Goal: Task Accomplishment & Management: Use online tool/utility

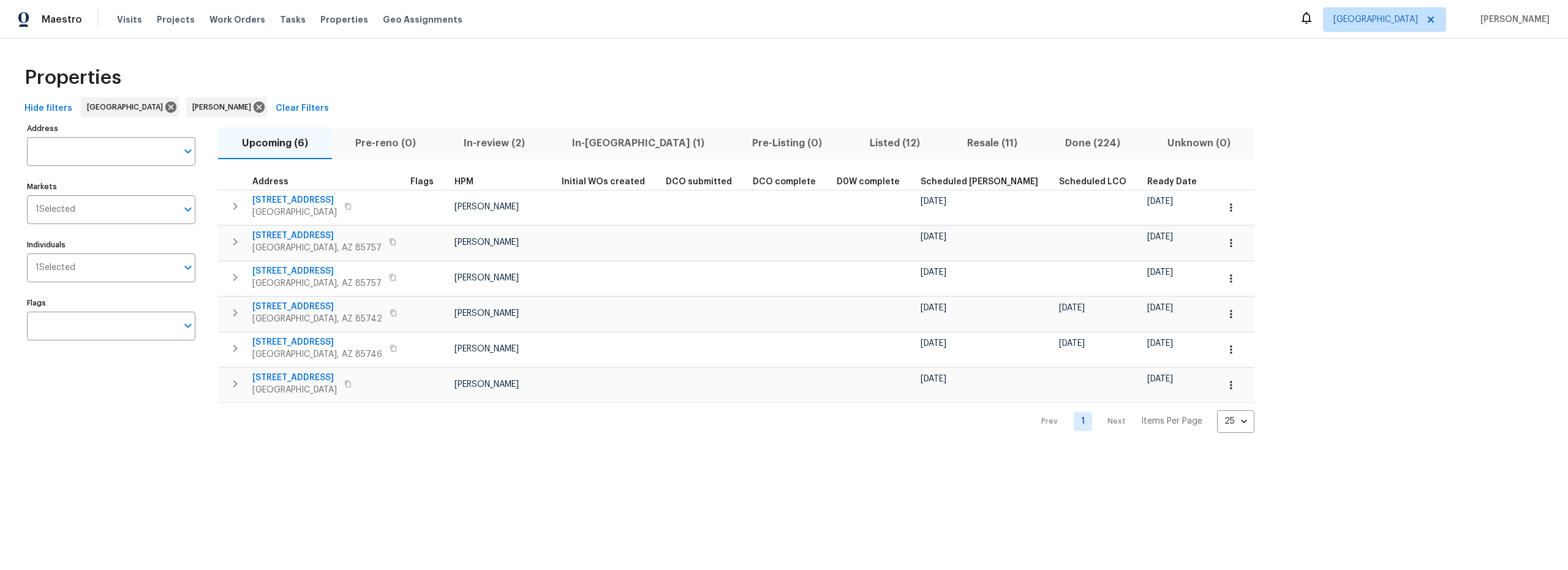
click at [590, 145] on span "In-[GEOGRAPHIC_DATA] (1)" at bounding box center [638, 143] width 165 height 18
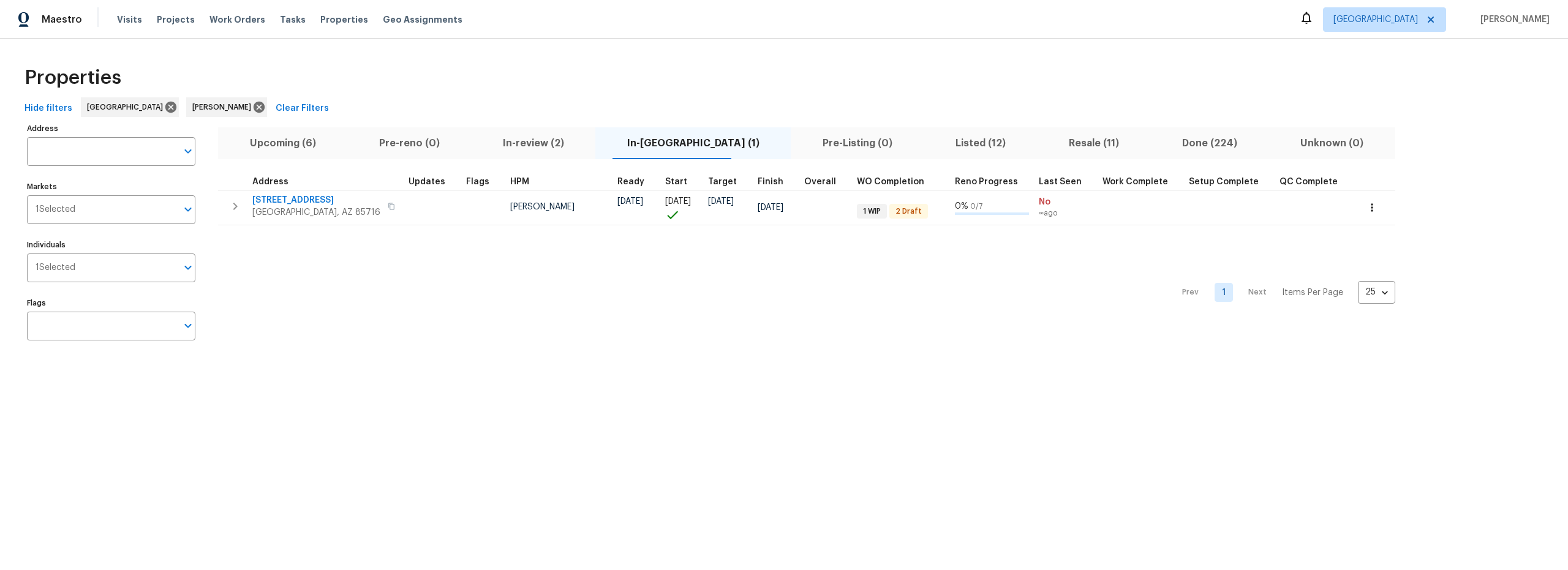
click at [300, 142] on span "Upcoming (6)" at bounding box center [283, 143] width 114 height 18
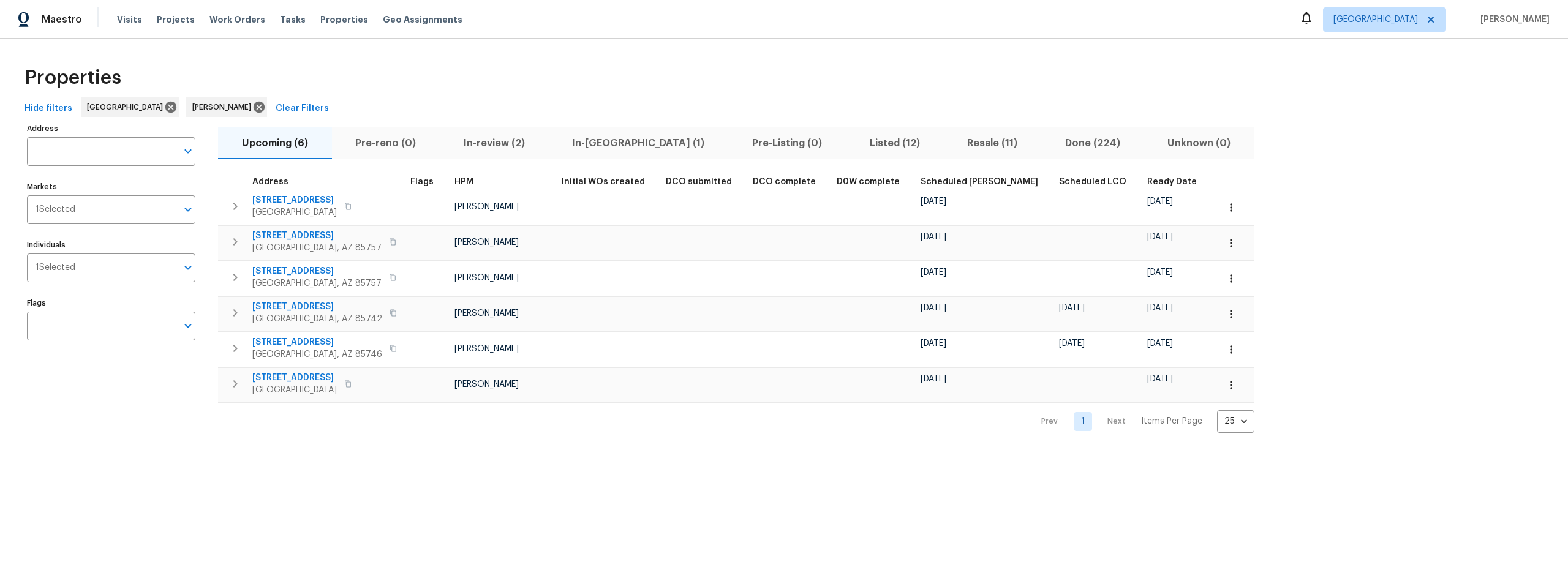
click at [853, 142] on span "Listed (12)" at bounding box center [894, 143] width 83 height 18
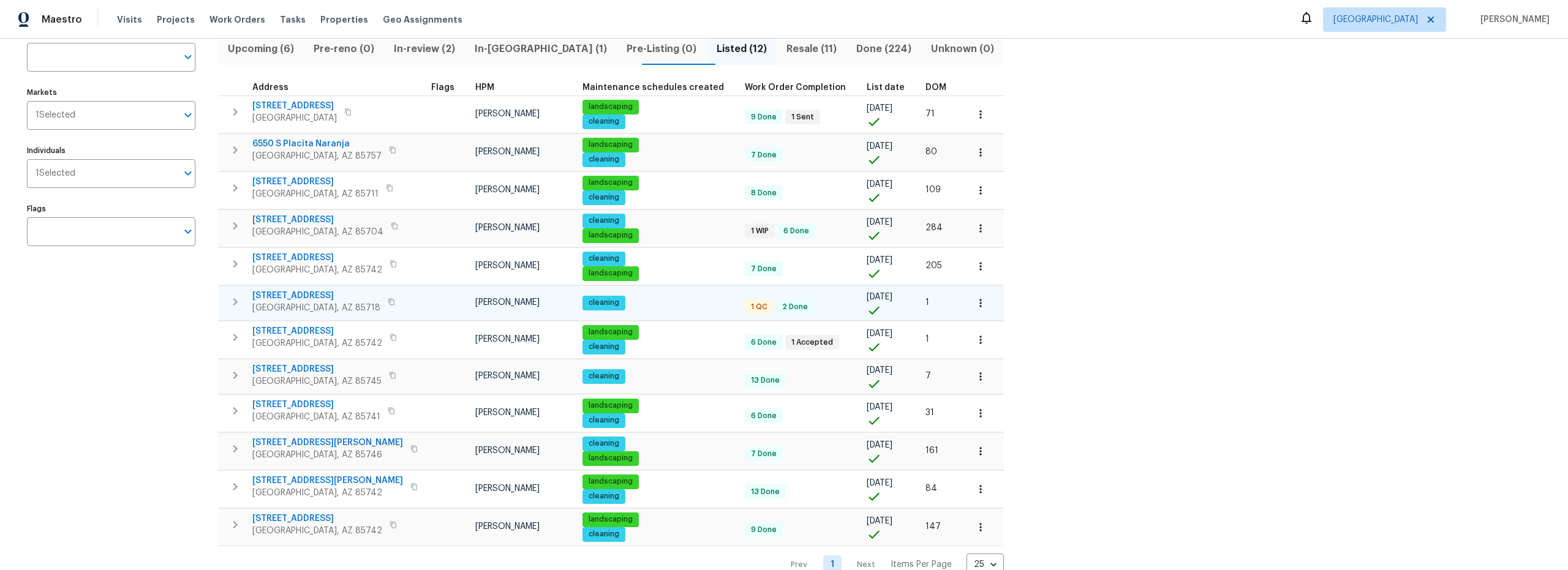
scroll to position [101, 0]
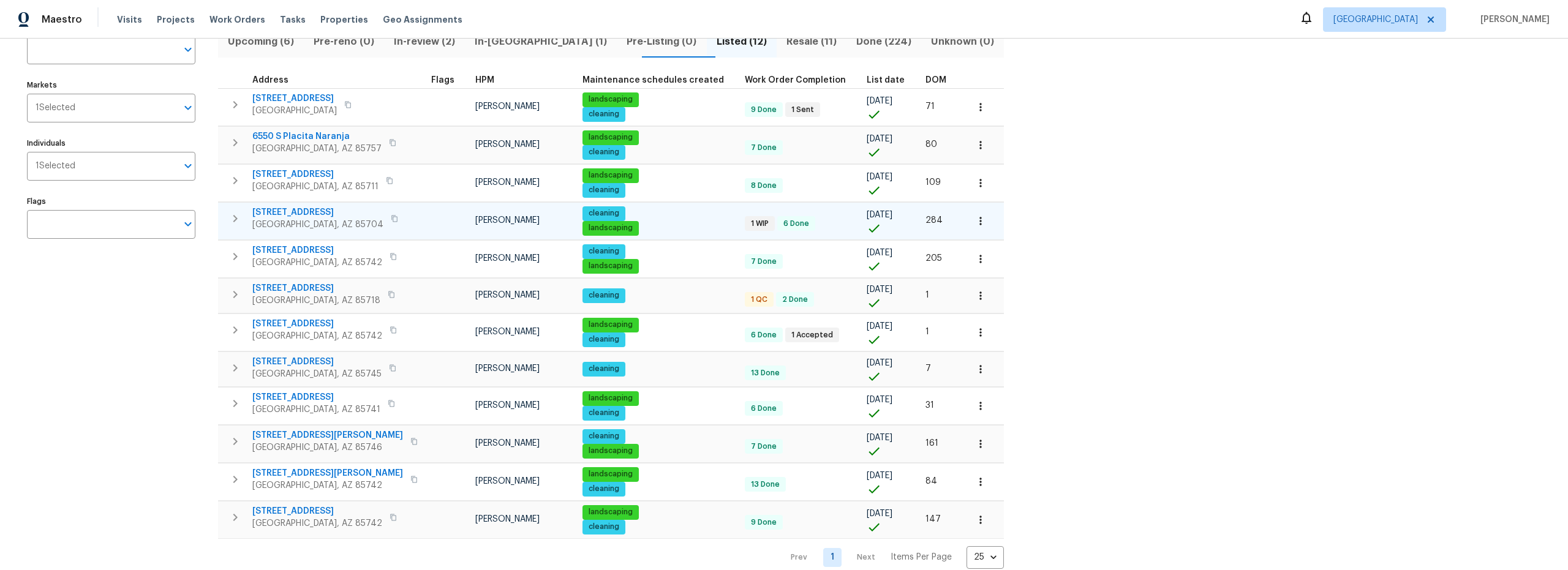
click at [336, 209] on span "[STREET_ADDRESS]" at bounding box center [318, 213] width 131 height 12
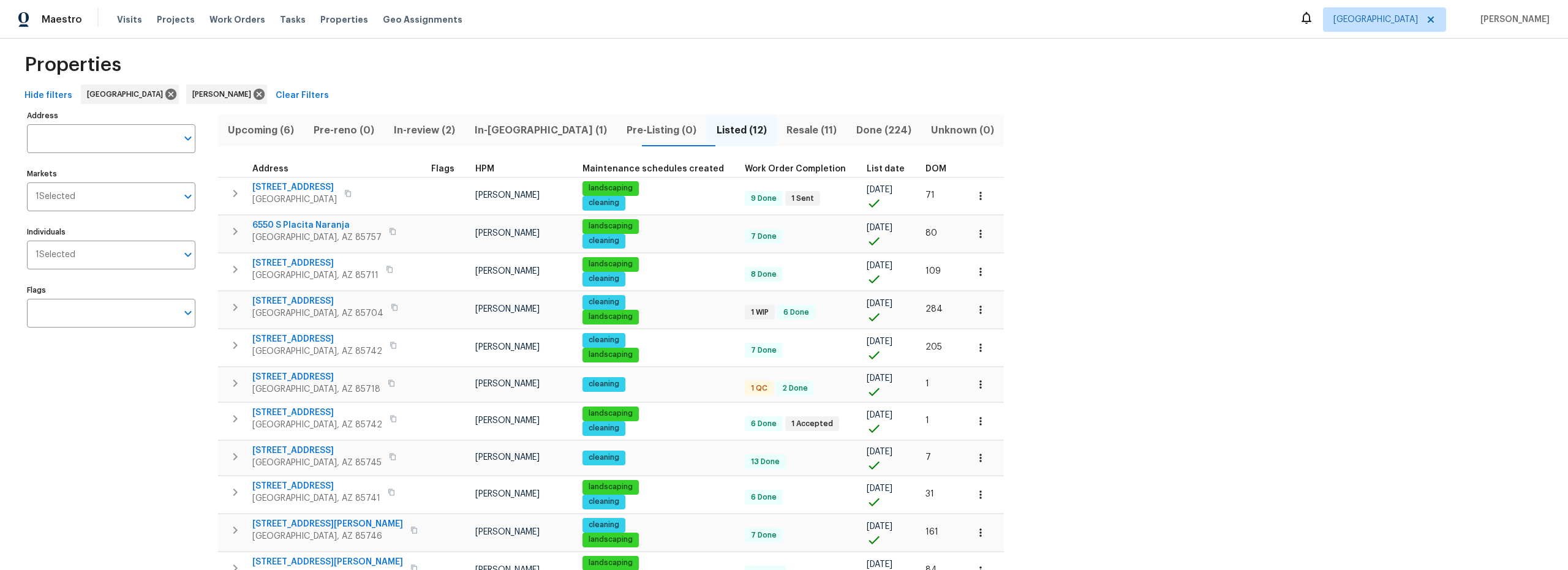
scroll to position [0, 0]
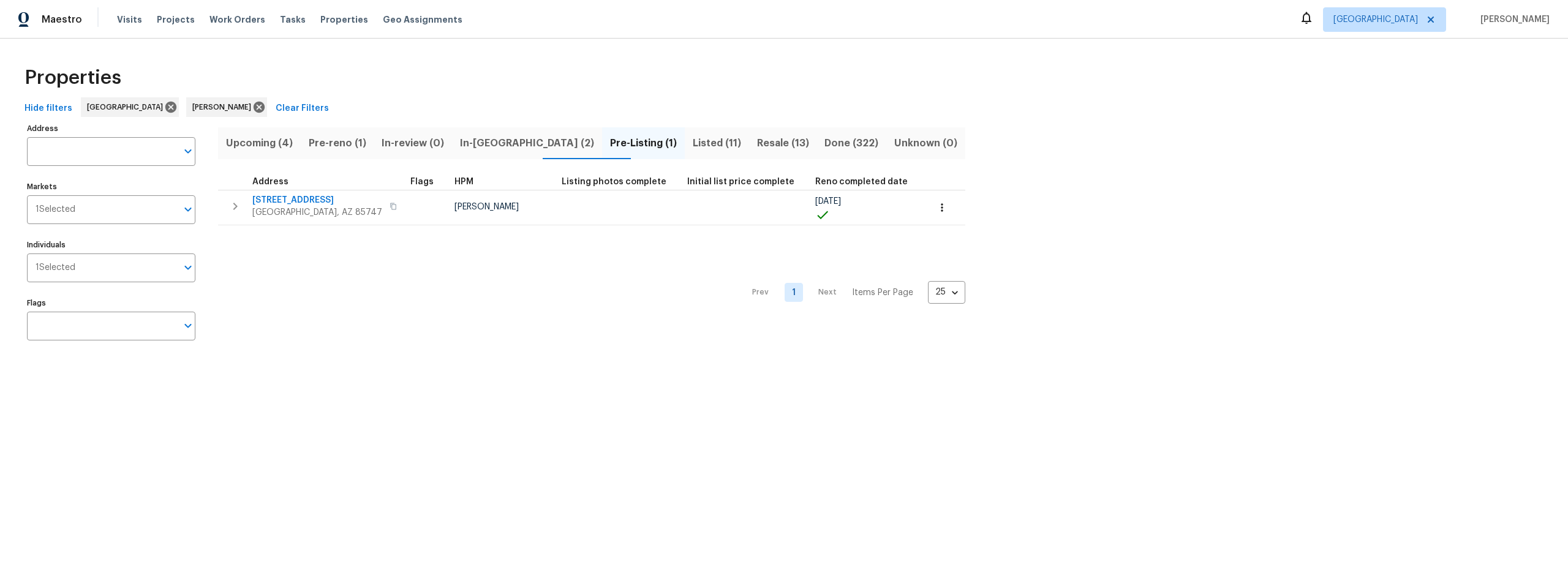
click at [757, 139] on span "Resale (13)" at bounding box center [783, 143] width 53 height 18
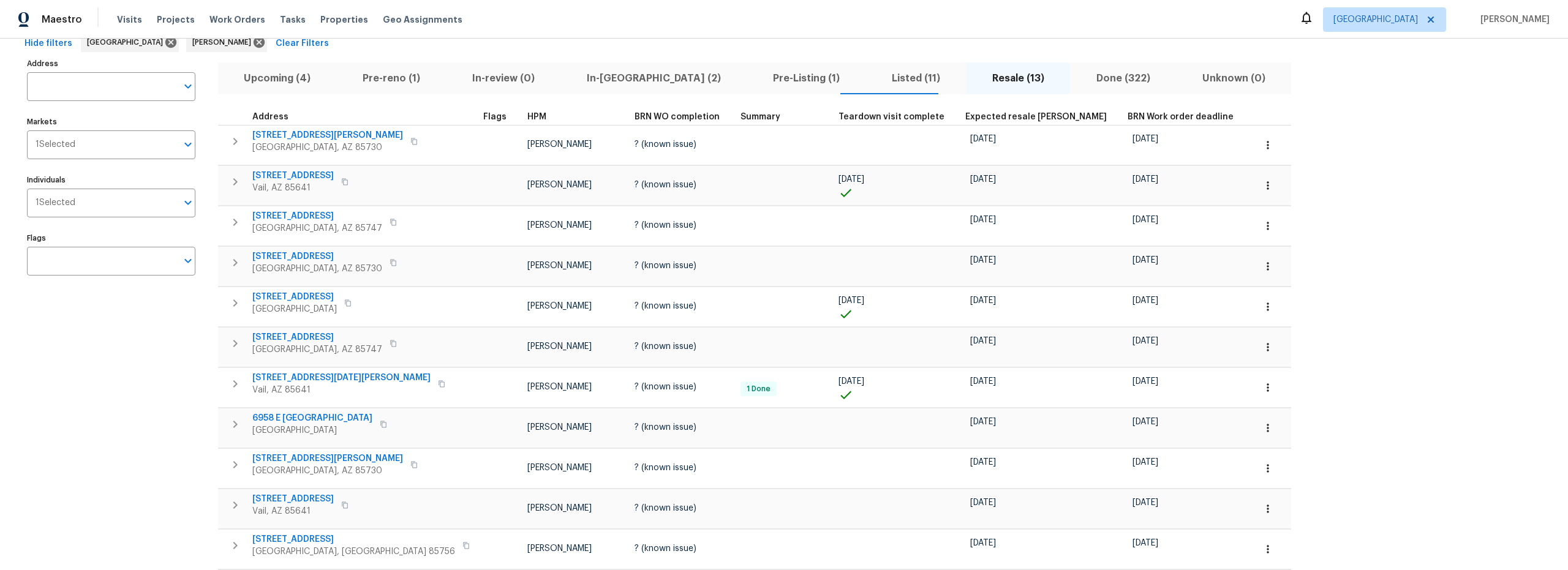
scroll to position [78, 0]
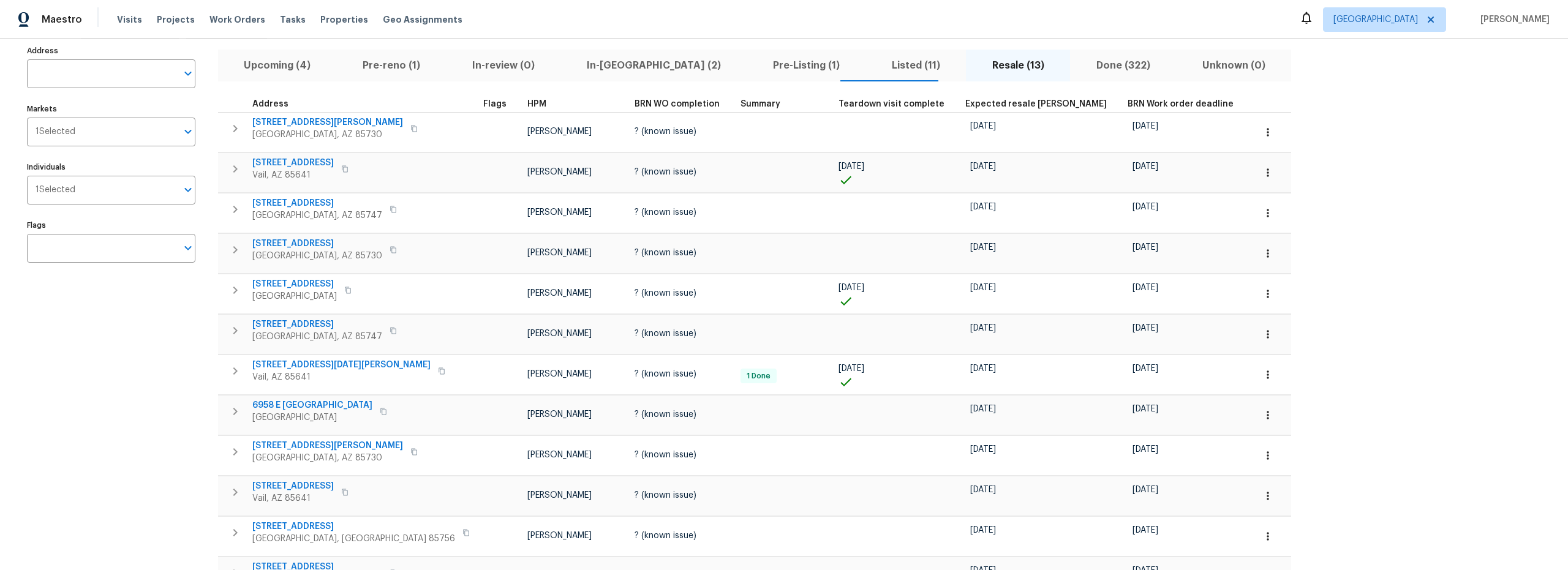
click at [873, 66] on span "Listed (11)" at bounding box center [916, 66] width 86 height 18
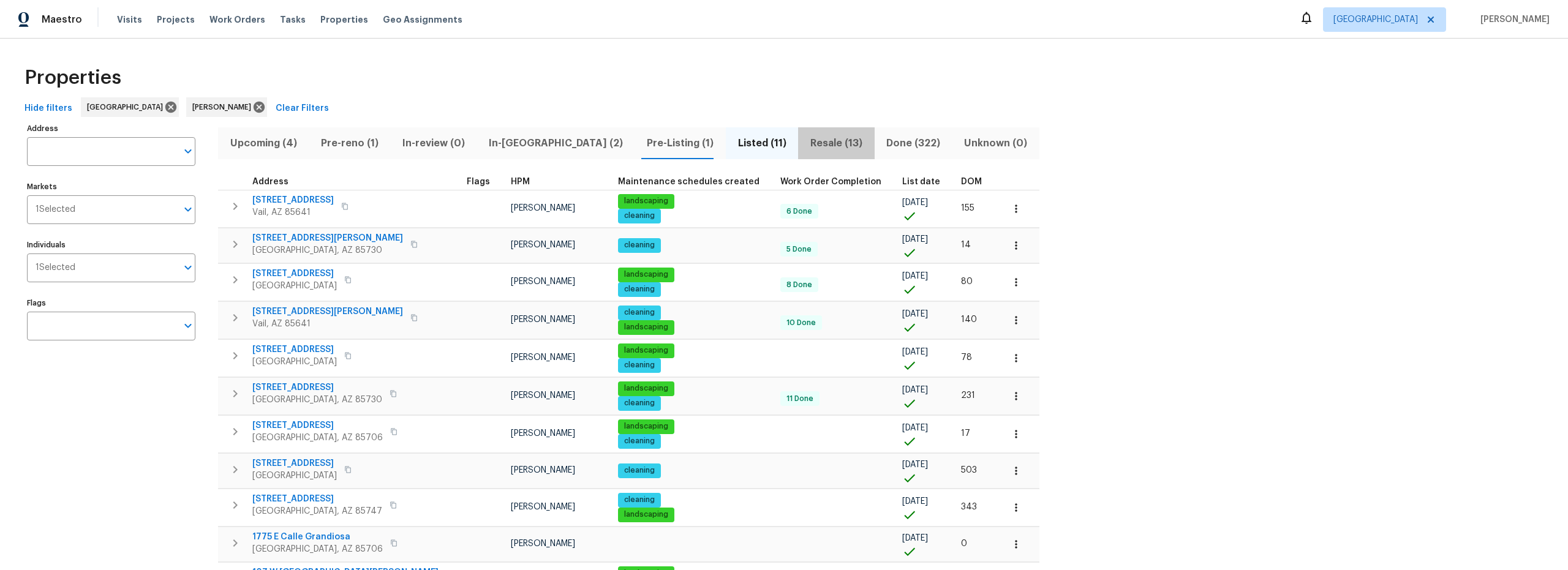
click at [805, 142] on span "Resale (13)" at bounding box center [836, 143] width 61 height 18
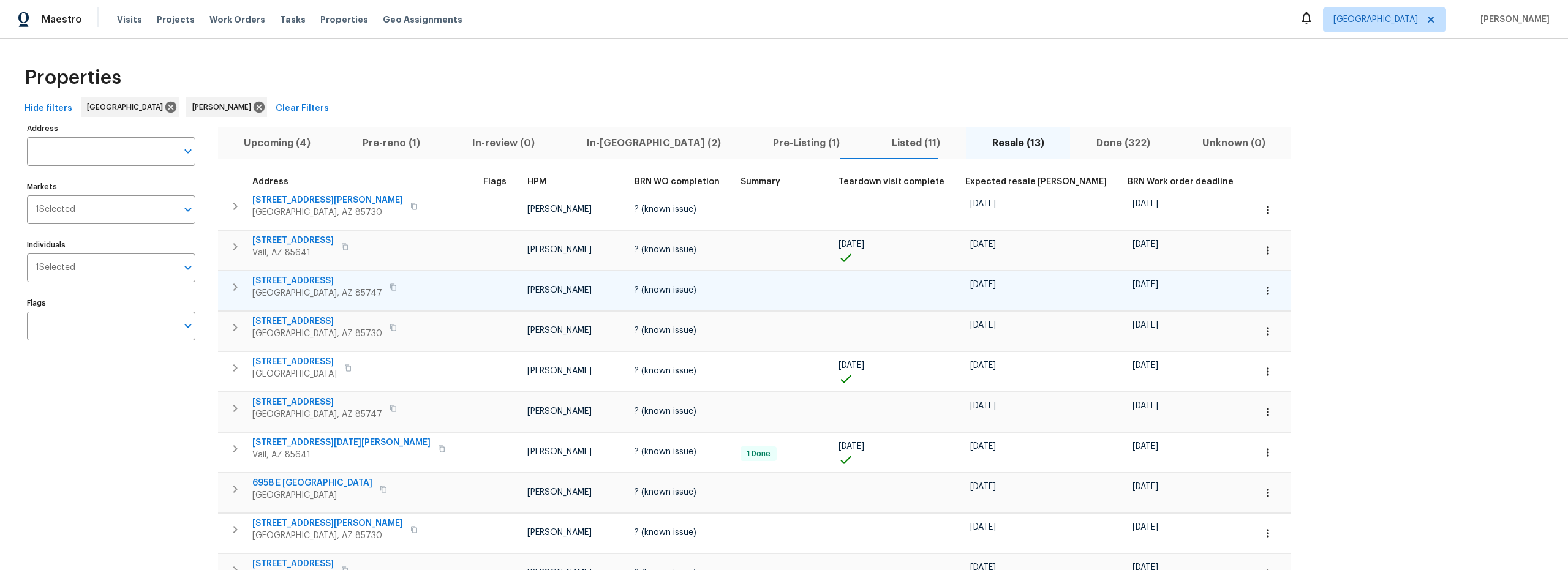
click at [234, 288] on icon "button" at bounding box center [235, 287] width 14 height 14
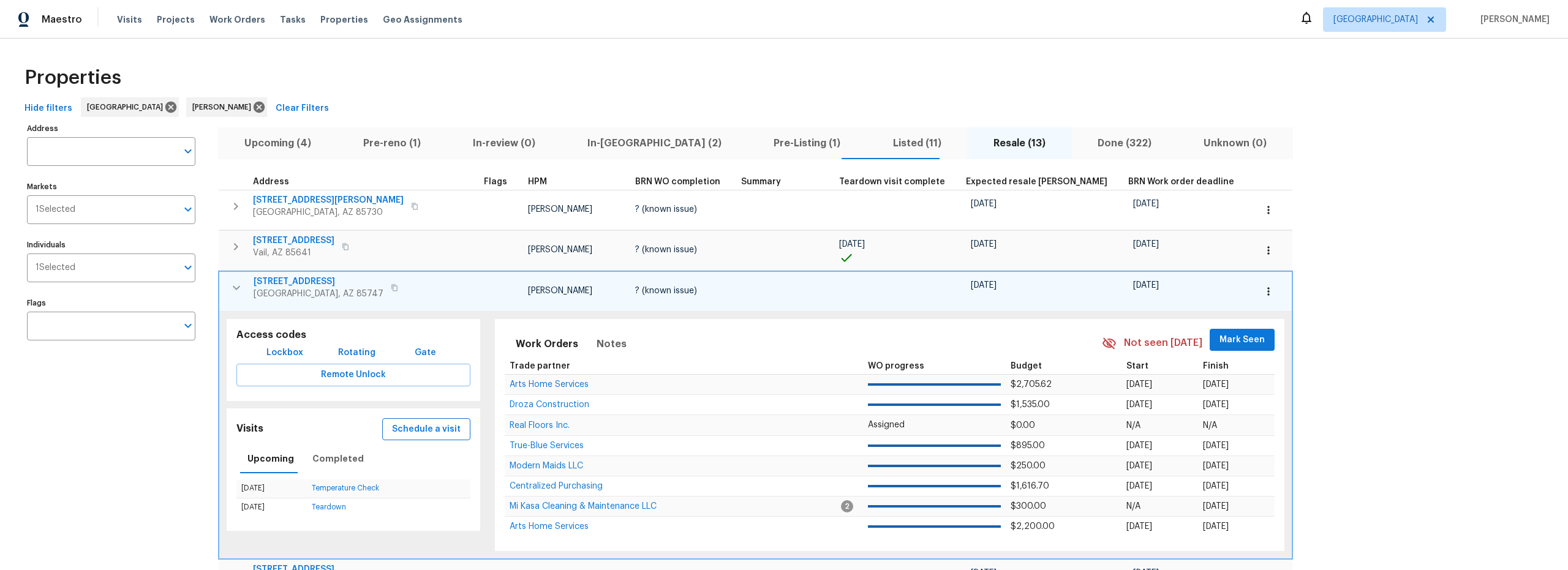
click at [397, 431] on span "Schedule a visit" at bounding box center [427, 430] width 69 height 15
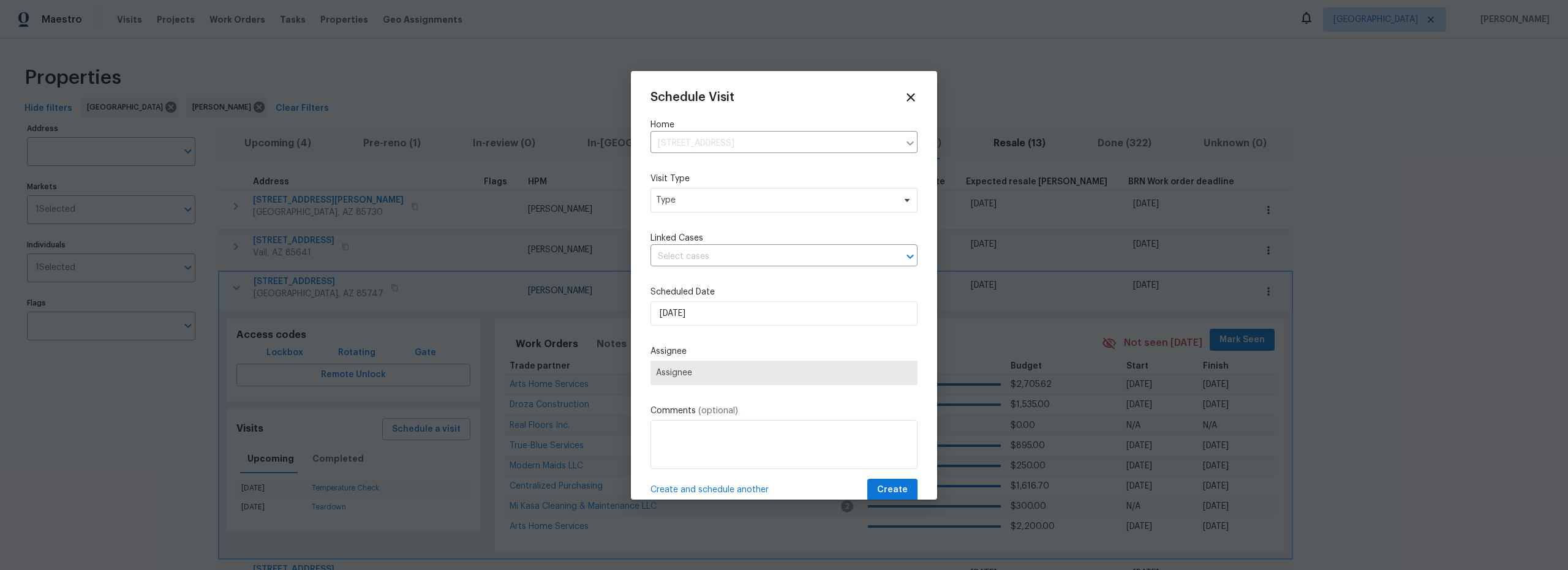
click at [711, 217] on div "Schedule Visit Home 8758 E Mountain Spring Dr, Tucson, AZ 85747 ​ Visit Type Ty…" at bounding box center [784, 296] width 267 height 411
click at [708, 208] on span "Type" at bounding box center [784, 200] width 267 height 24
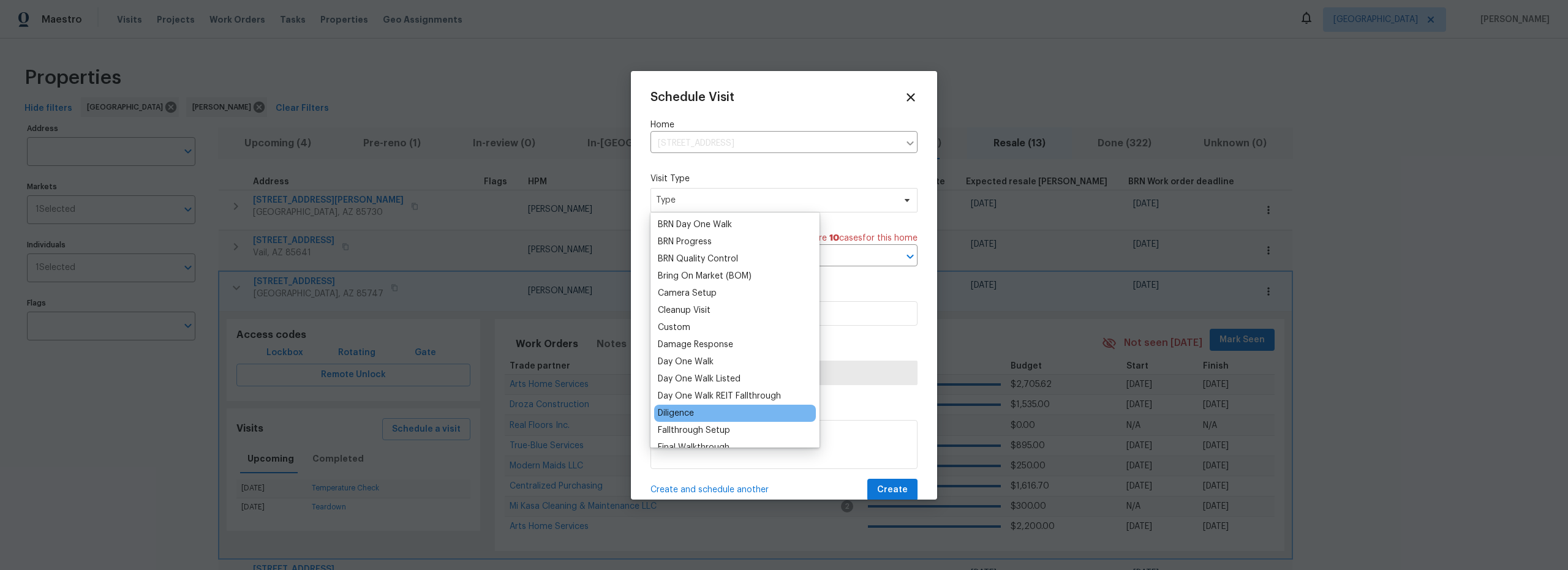
scroll to position [93, 0]
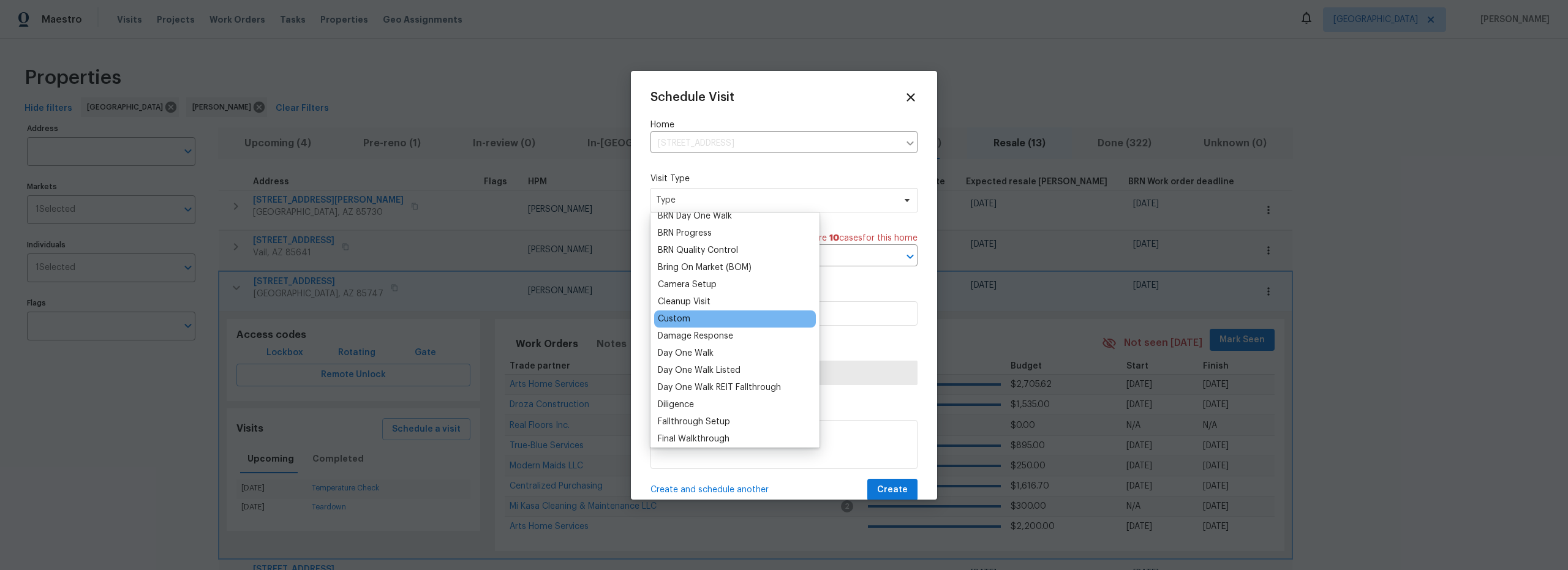
click at [684, 317] on div "Custom" at bounding box center [674, 319] width 33 height 12
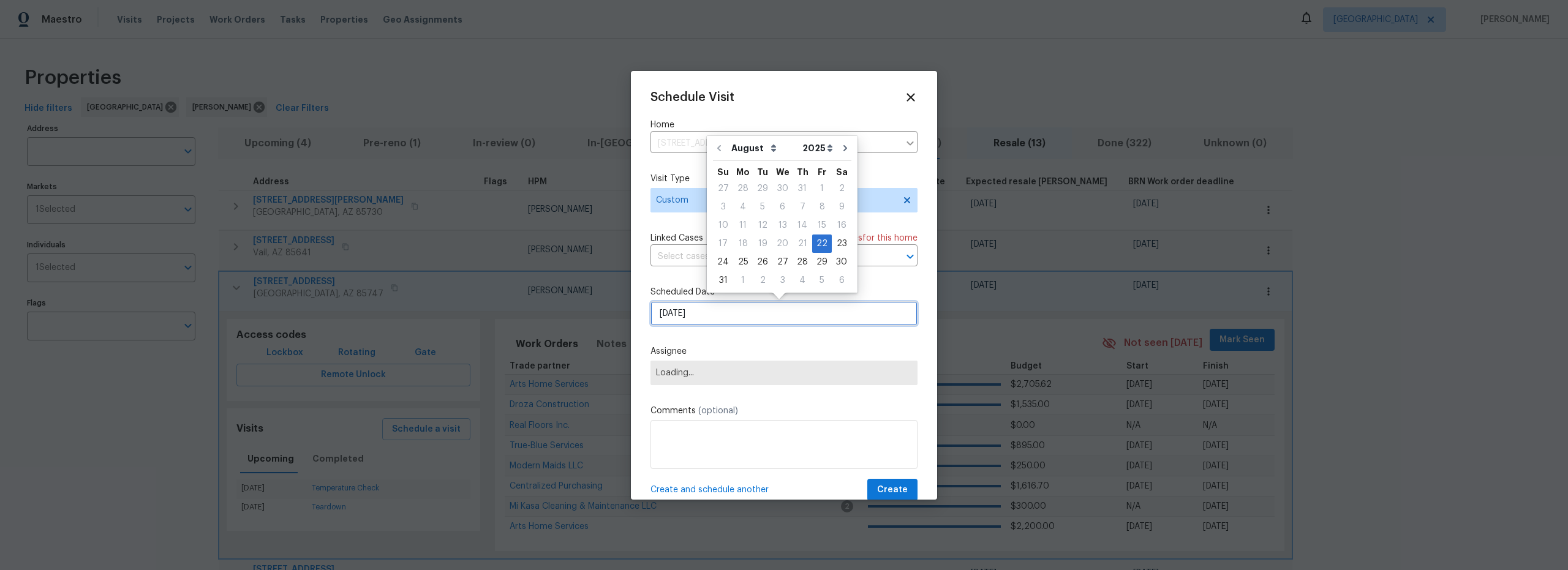
click at [731, 322] on input "8/22/2025" at bounding box center [784, 314] width 267 height 24
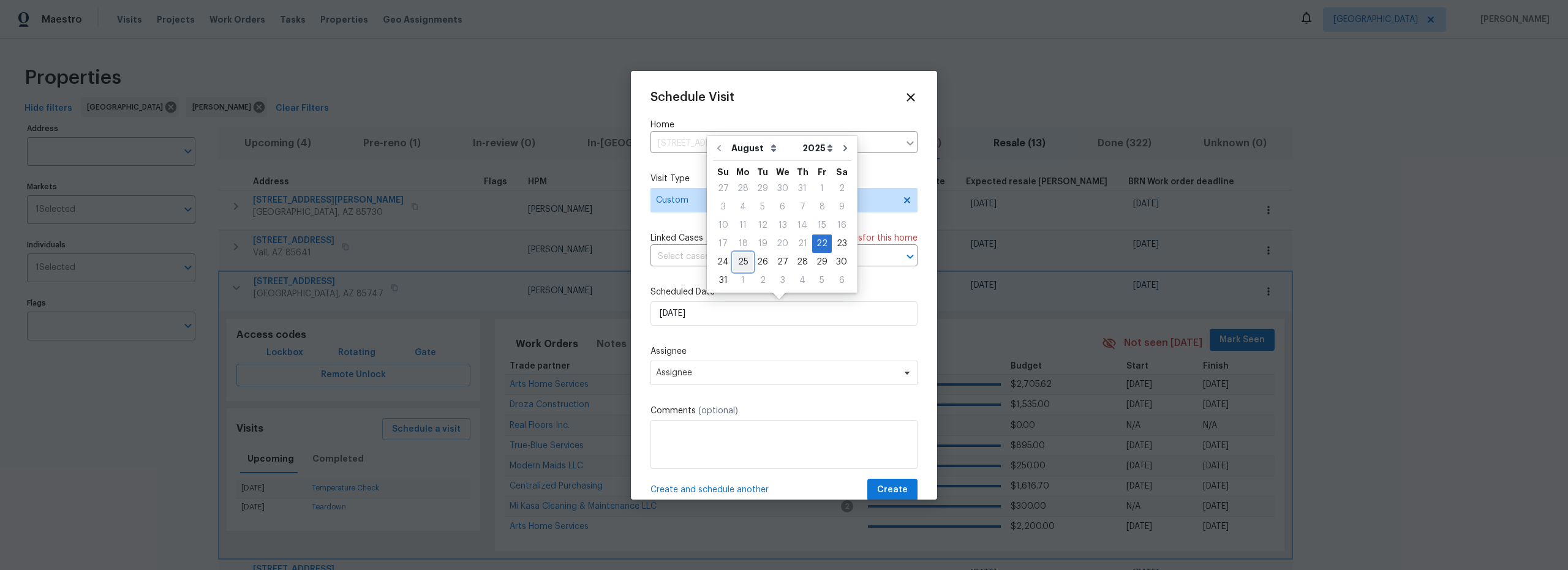
click at [739, 264] on div "25" at bounding box center [743, 262] width 20 height 18
type input "8/25/2025"
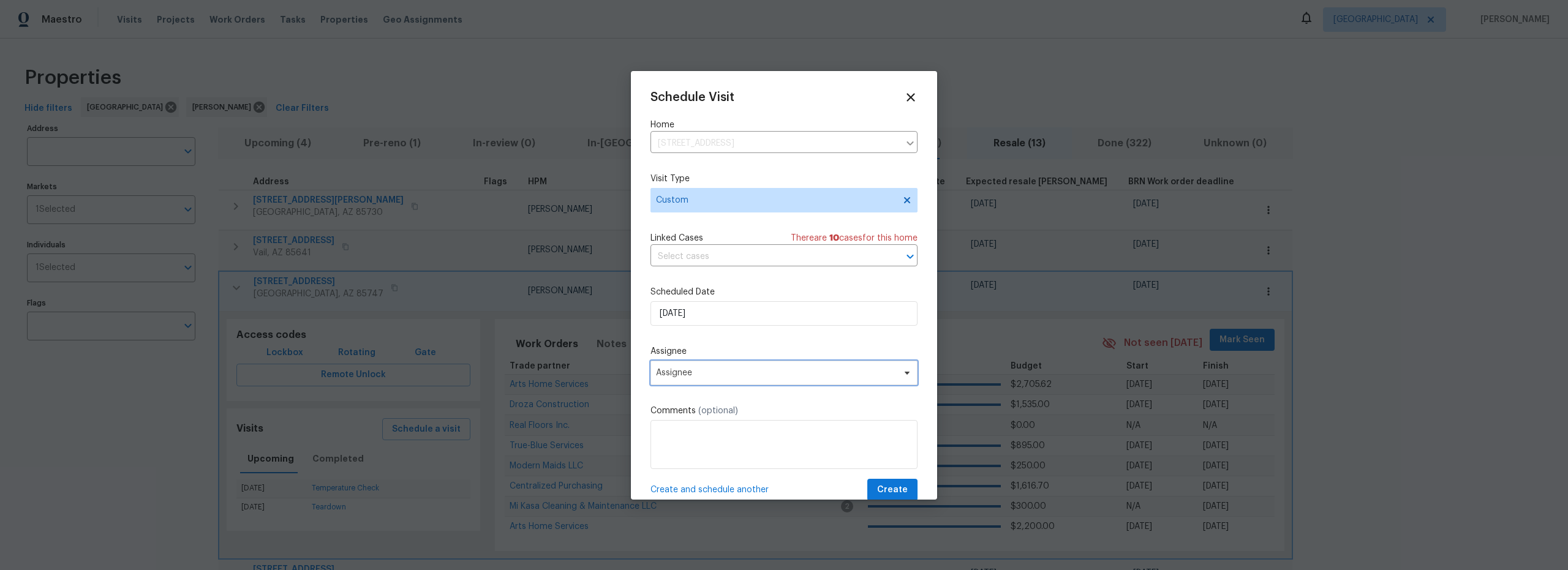
click at [732, 379] on span "Assignee" at bounding box center [784, 373] width 267 height 24
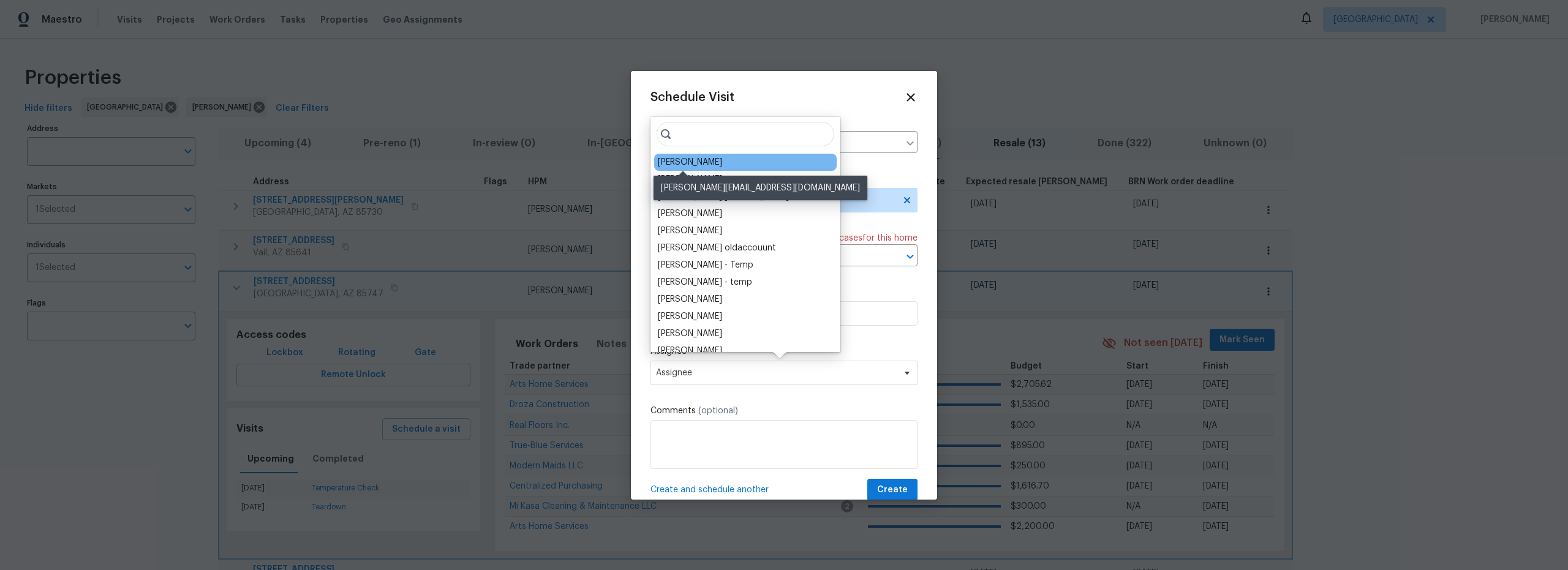
click at [681, 162] on div "[PERSON_NAME]" at bounding box center [690, 162] width 64 height 12
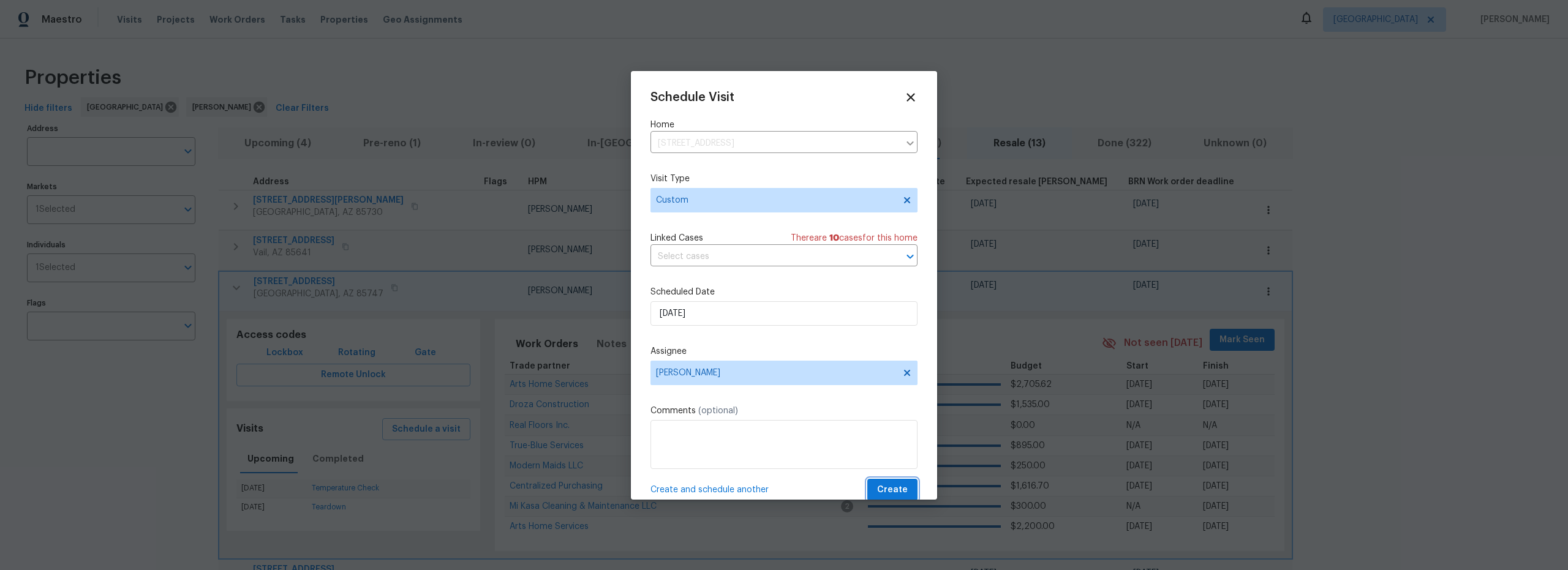
click at [879, 489] on span "Create" at bounding box center [892, 491] width 30 height 15
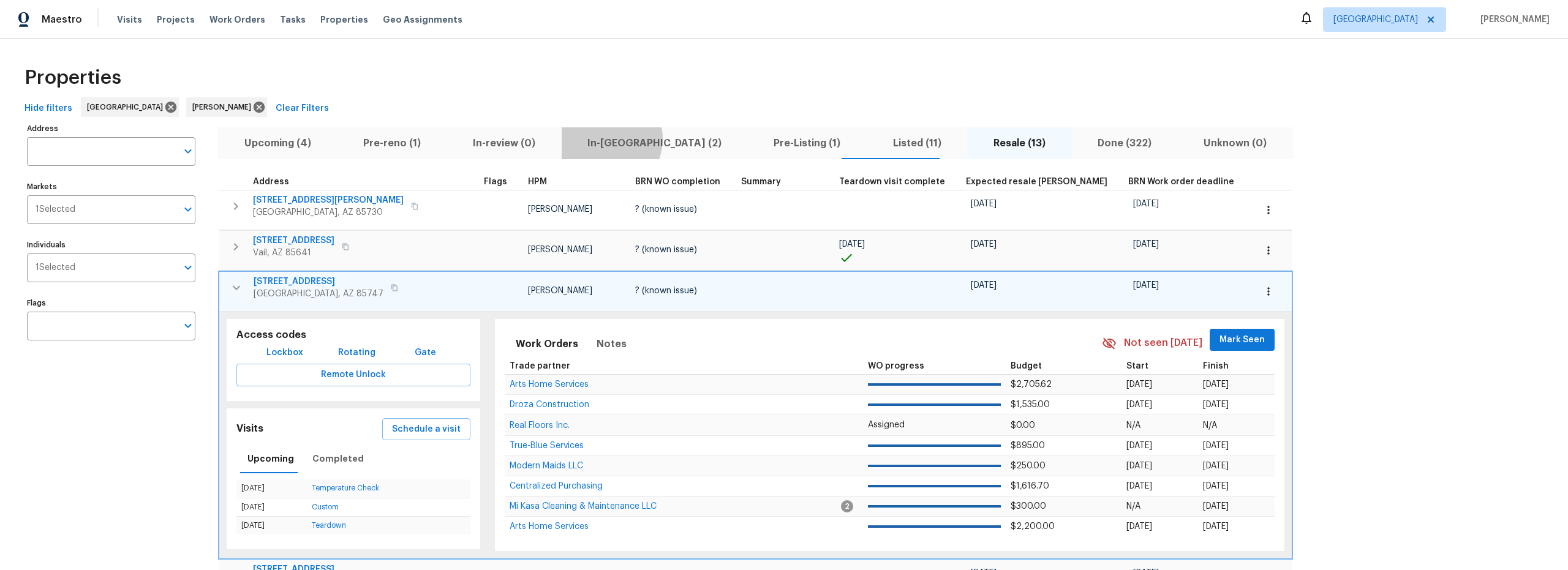
click at [582, 139] on span "In-reno (2)" at bounding box center [654, 143] width 171 height 18
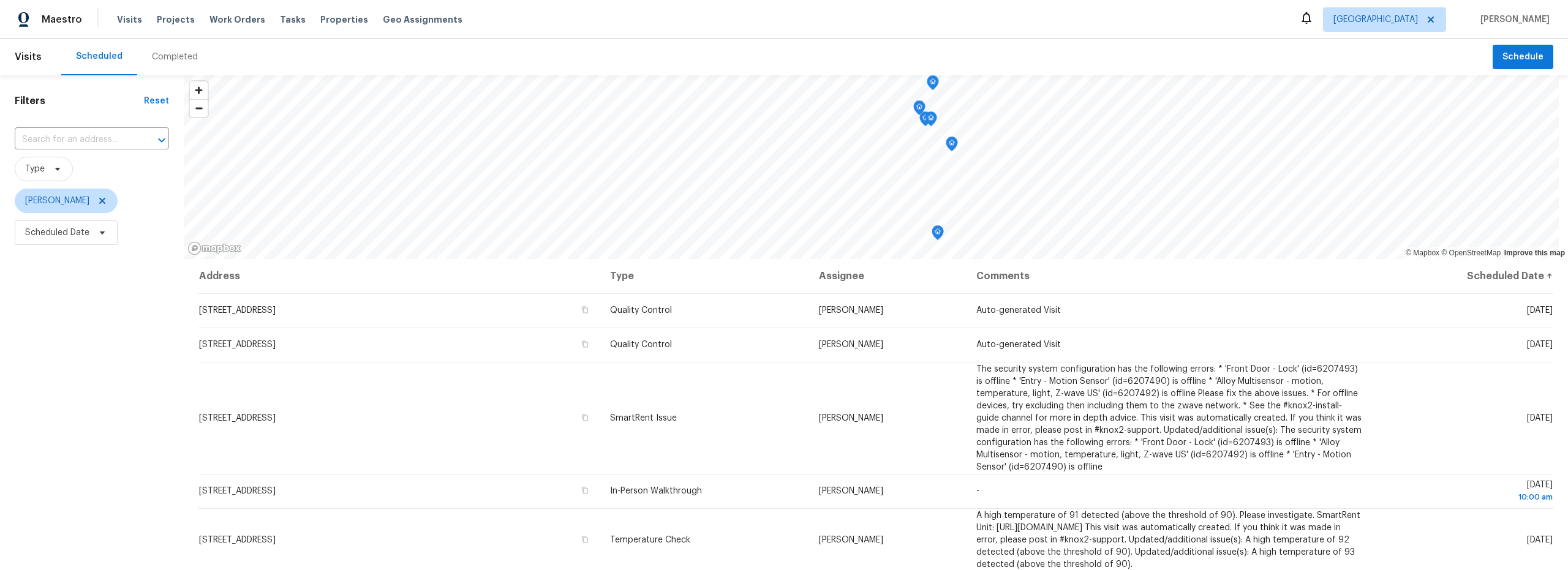
scroll to position [18, 0]
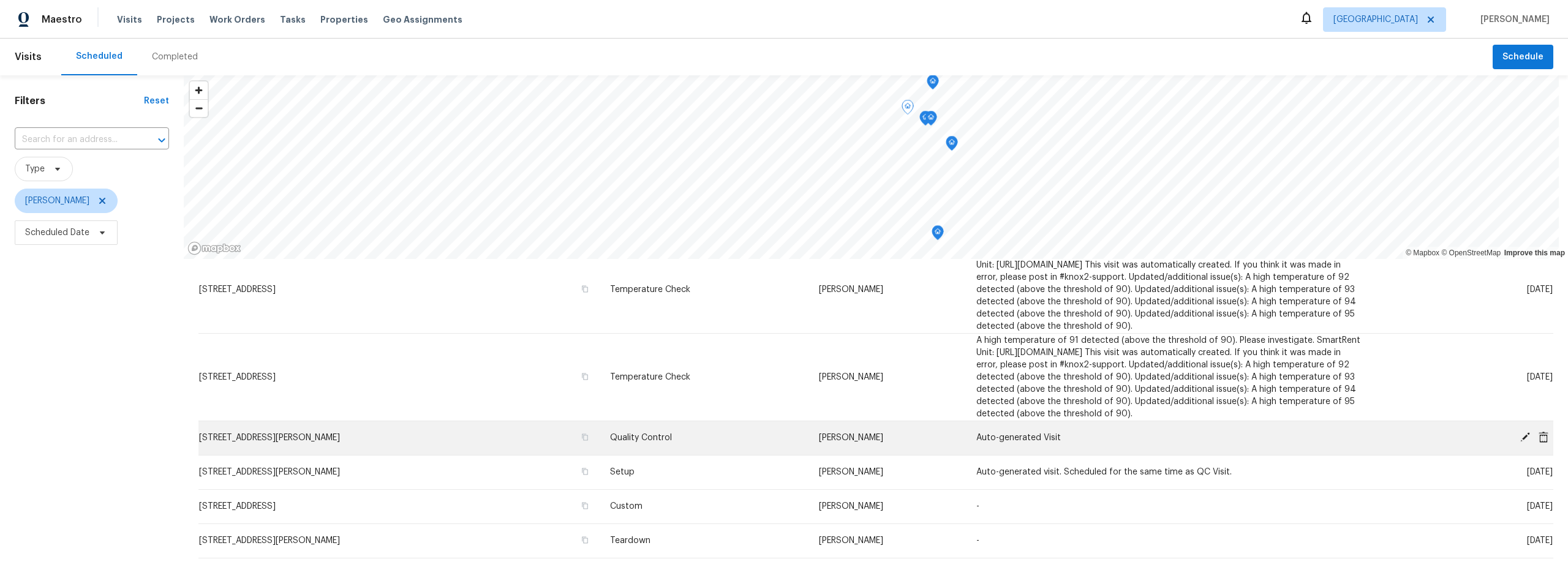
scroll to position [176, 0]
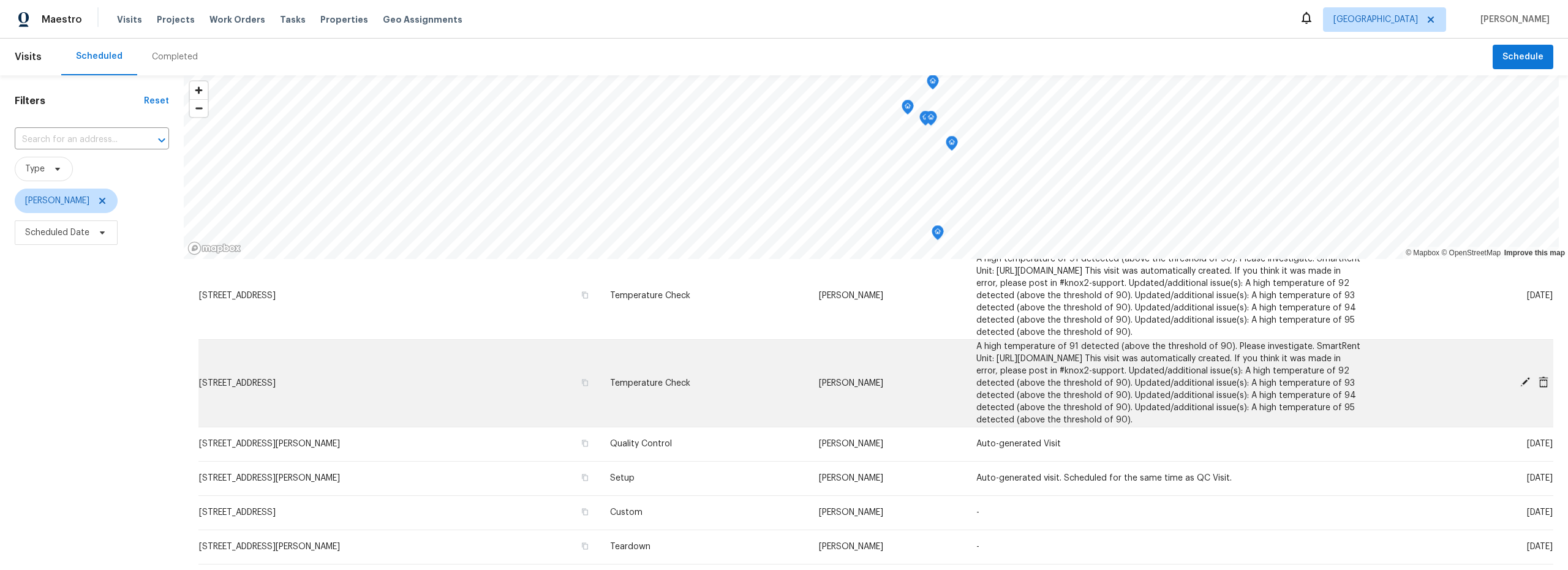
click at [1520, 382] on icon at bounding box center [1525, 382] width 11 height 11
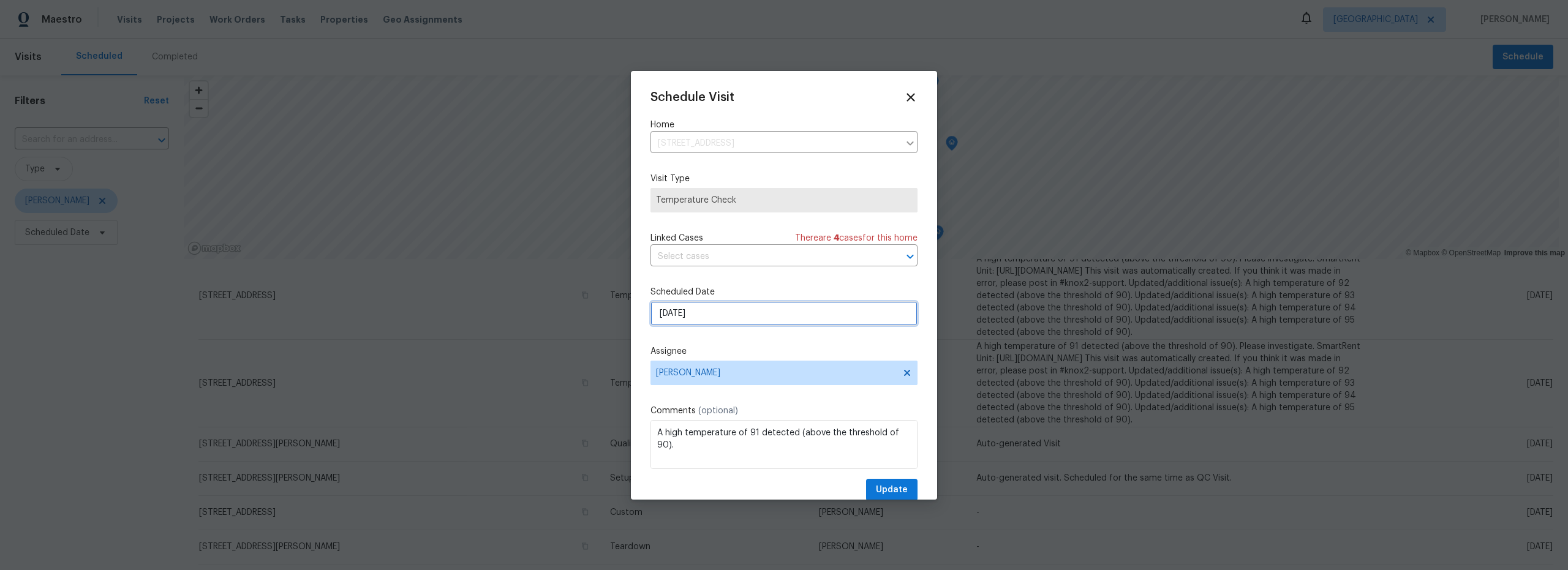
click at [727, 311] on input "8/23/2025" at bounding box center [784, 314] width 267 height 24
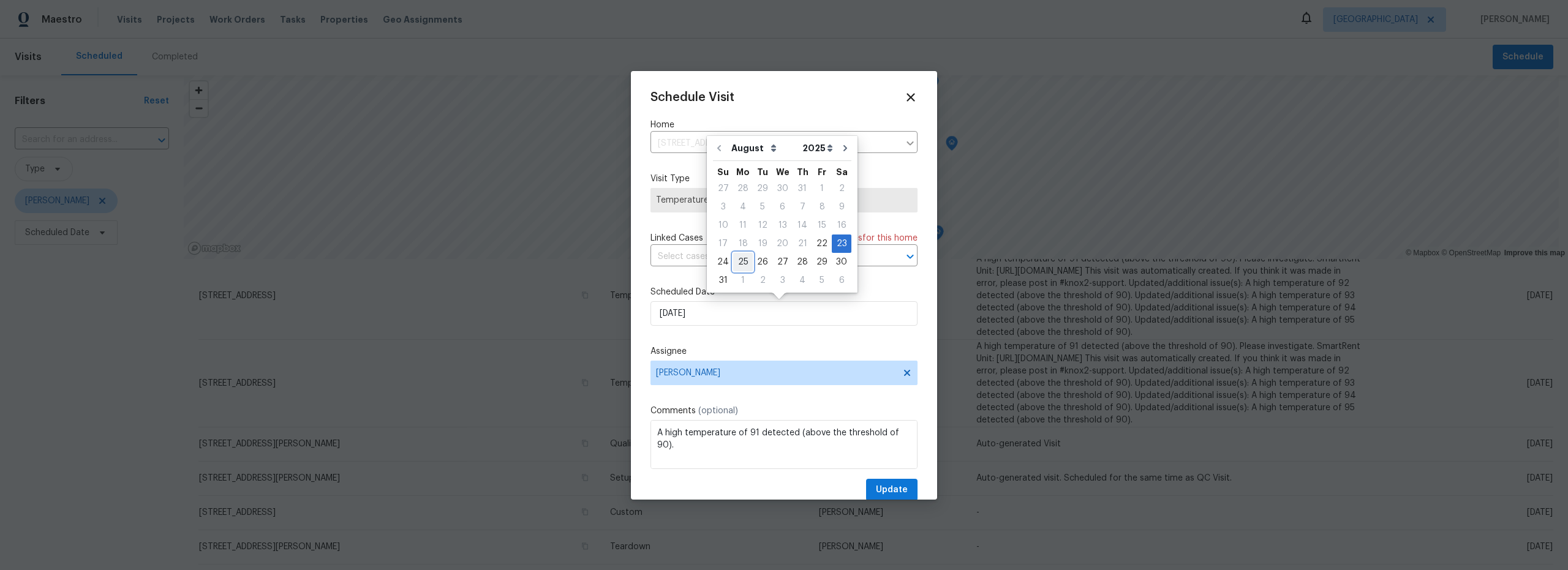
click at [739, 264] on div "25" at bounding box center [743, 262] width 20 height 18
type input "8/25/2025"
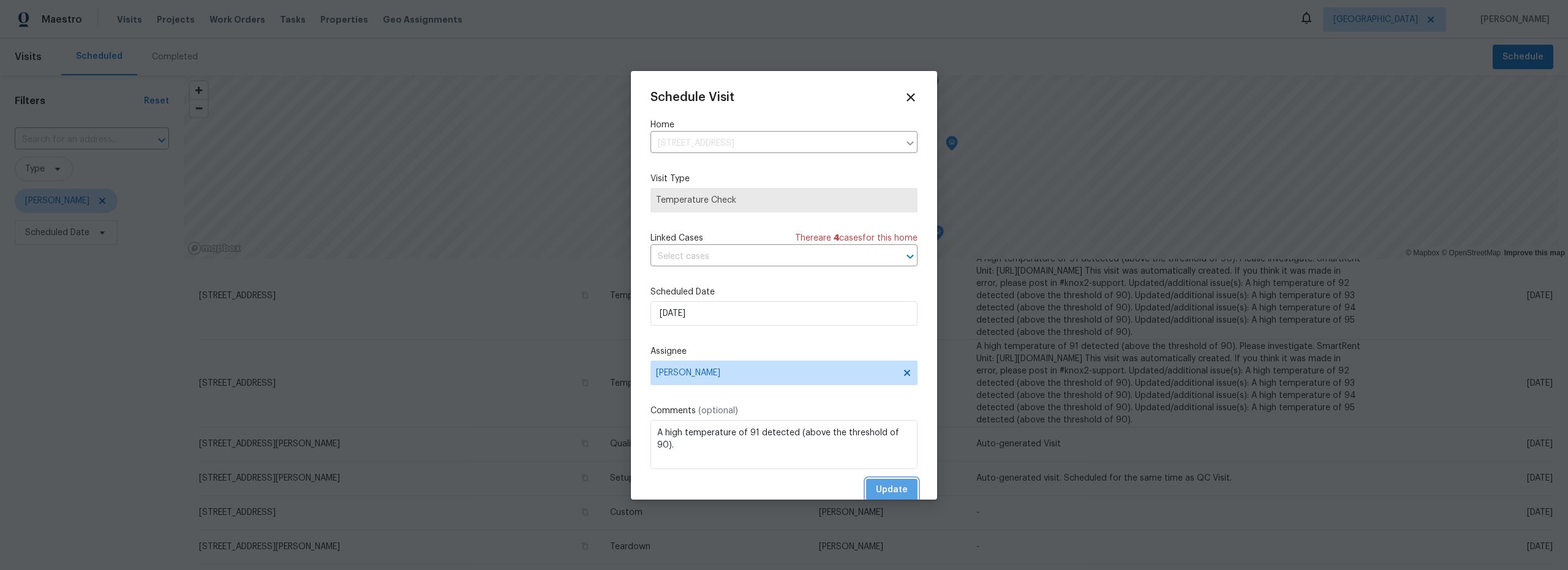
click at [891, 490] on span "Update" at bounding box center [892, 491] width 32 height 15
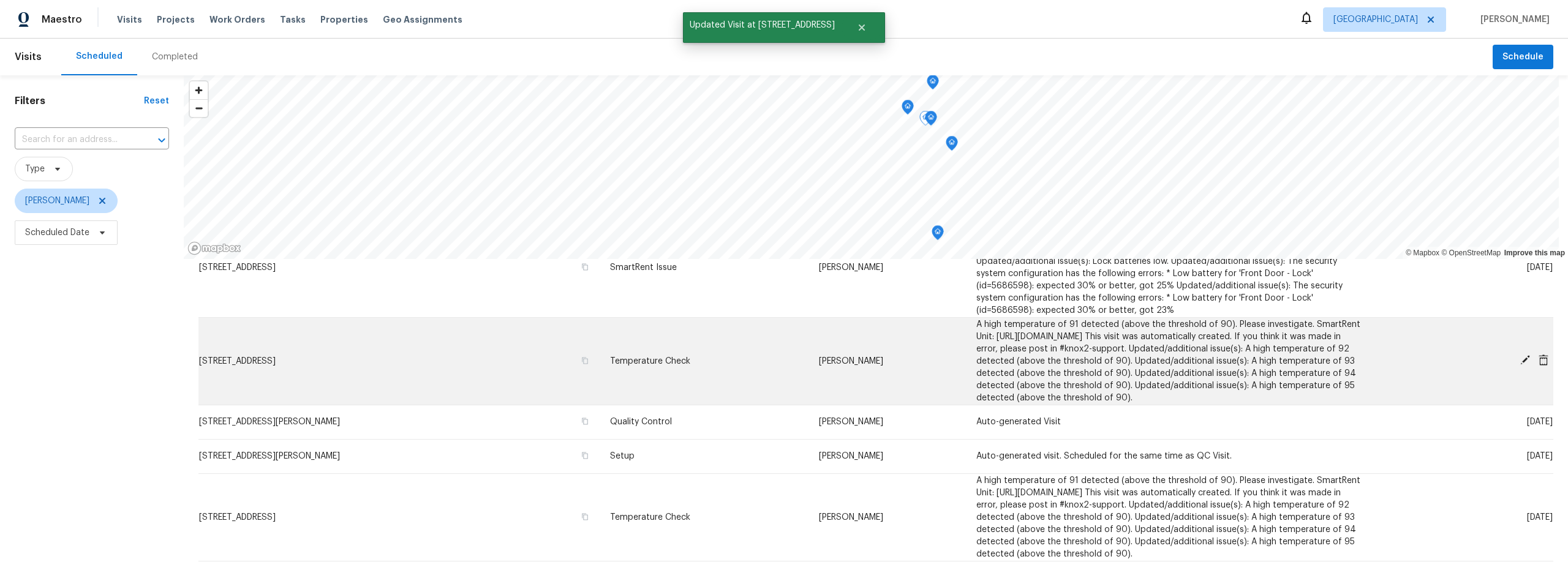
scroll to position [97, 0]
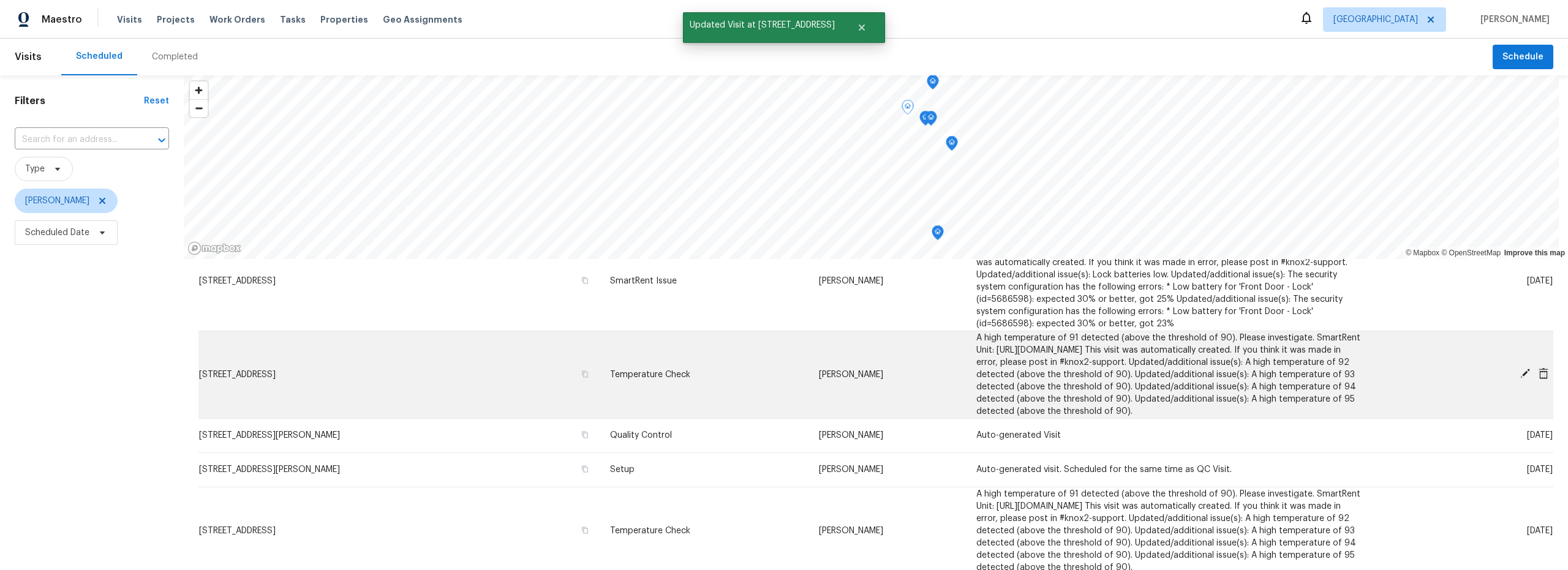
click at [1520, 374] on icon at bounding box center [1525, 373] width 10 height 10
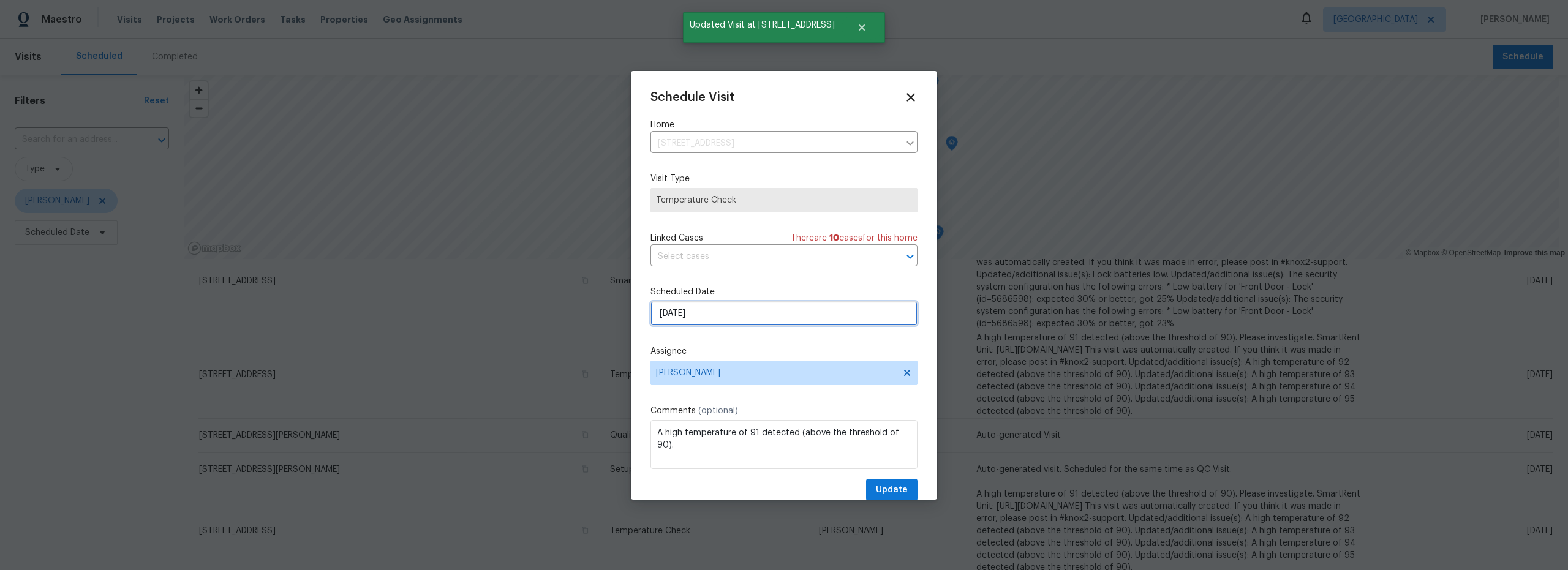
click at [716, 323] on input "8/23/2025" at bounding box center [784, 314] width 267 height 24
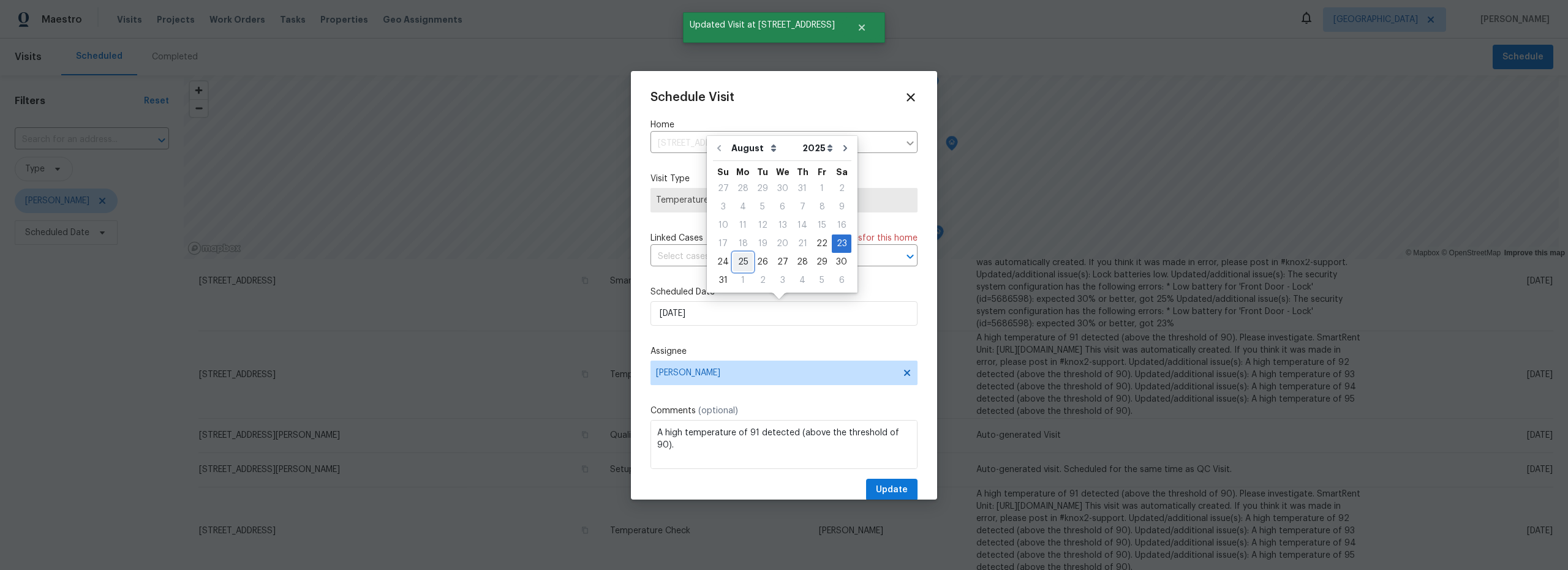
drag, startPoint x: 747, startPoint y: 264, endPoint x: 750, endPoint y: 273, distance: 9.5
click at [747, 264] on div "25" at bounding box center [743, 262] width 20 height 18
type input "8/25/2025"
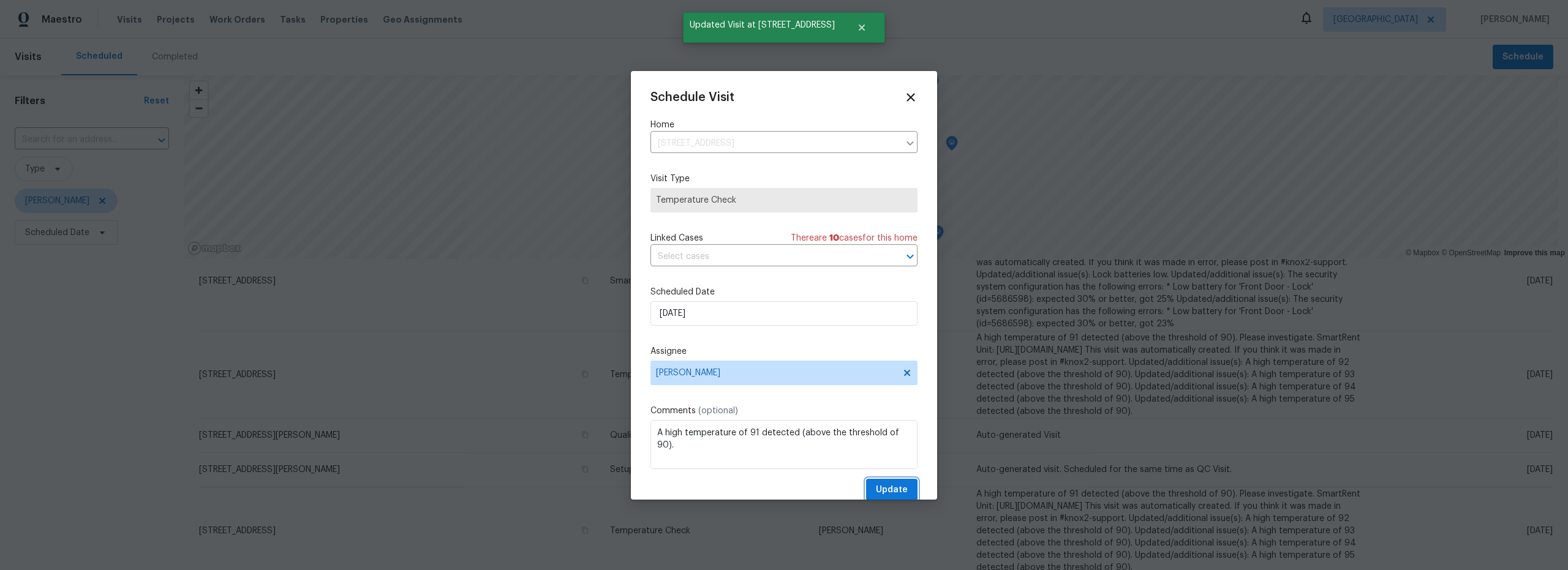
click at [886, 483] on span "Update" at bounding box center [892, 491] width 32 height 15
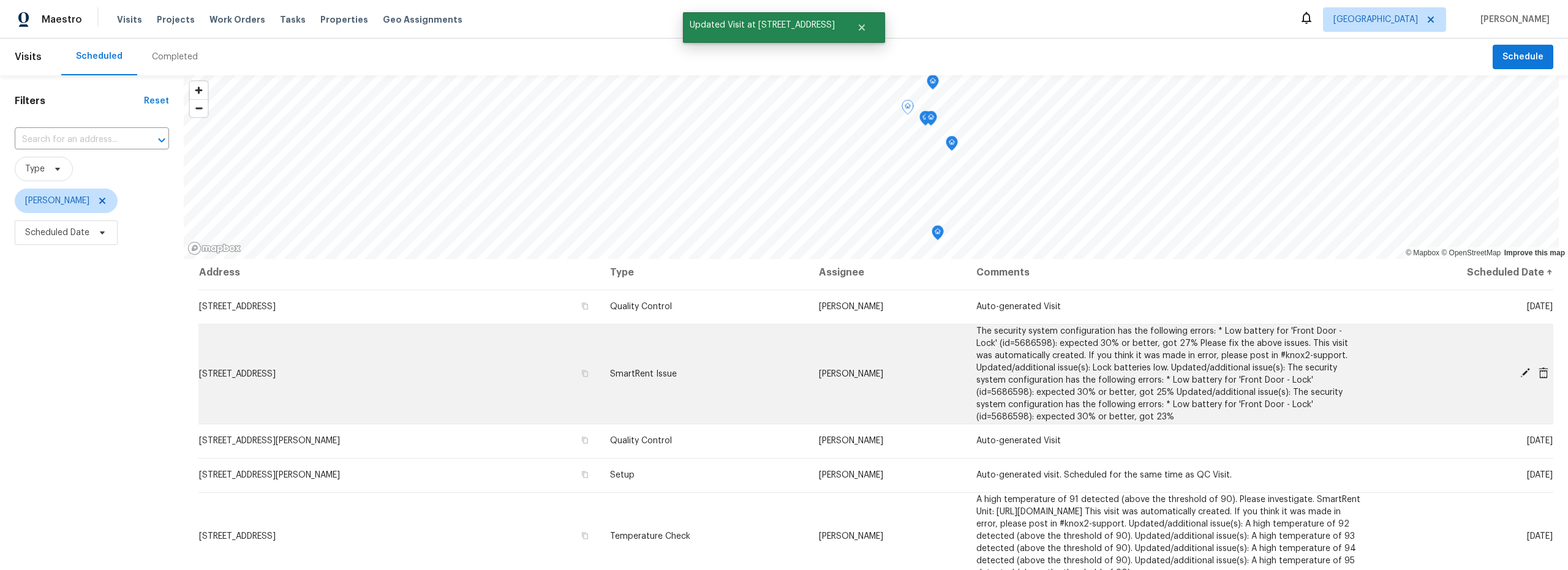
scroll to position [0, 0]
click at [1520, 377] on icon at bounding box center [1525, 376] width 10 height 10
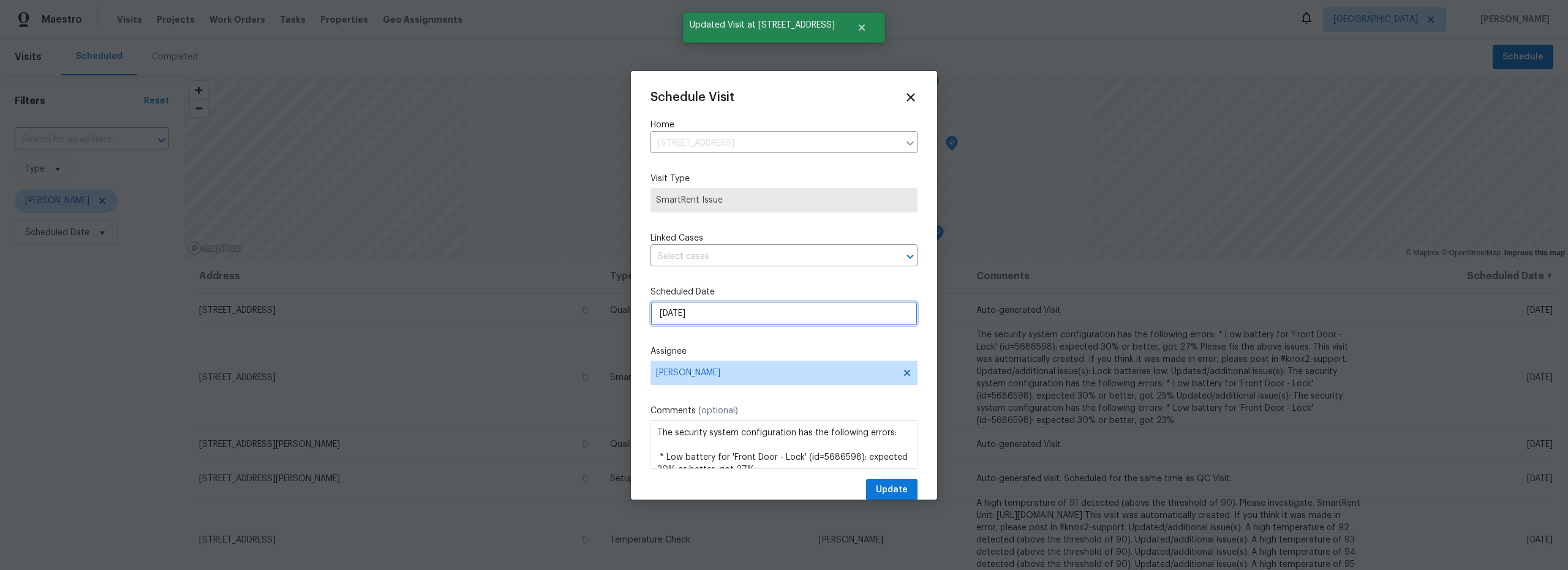
click at [704, 314] on input "8/23/2025" at bounding box center [784, 314] width 267 height 24
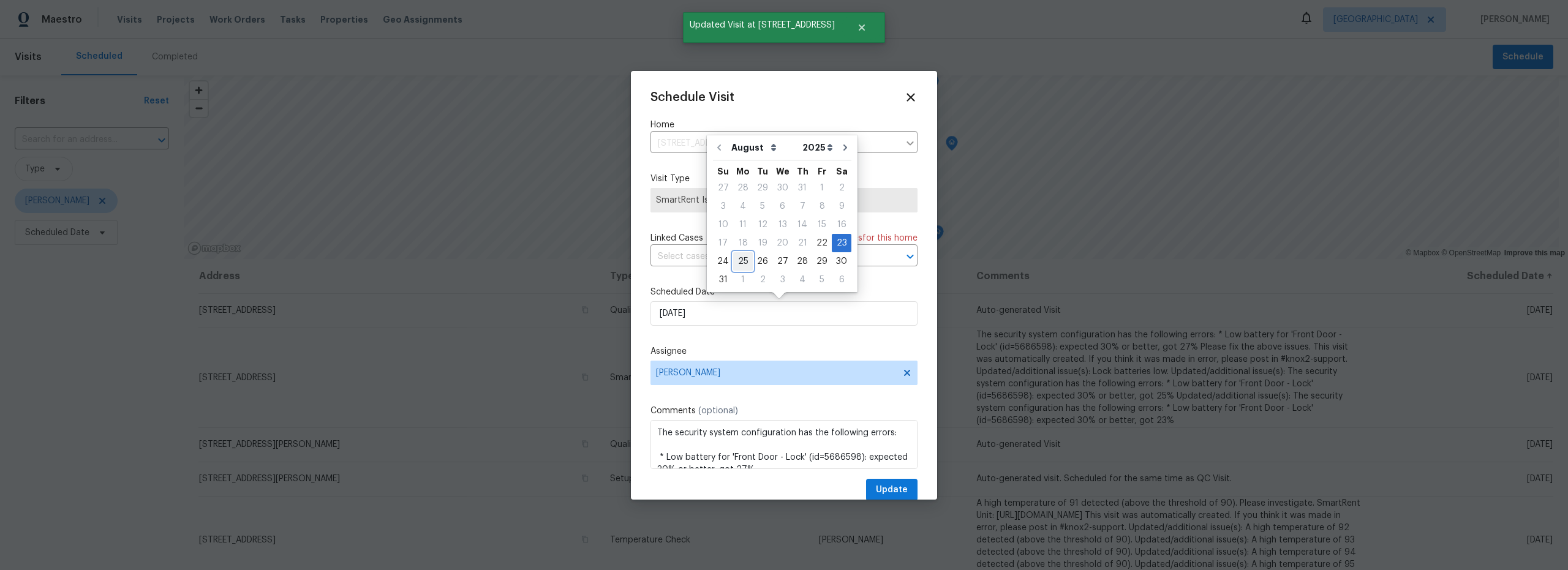
click at [742, 262] on div "25" at bounding box center [743, 261] width 20 height 18
type input "8/25/2025"
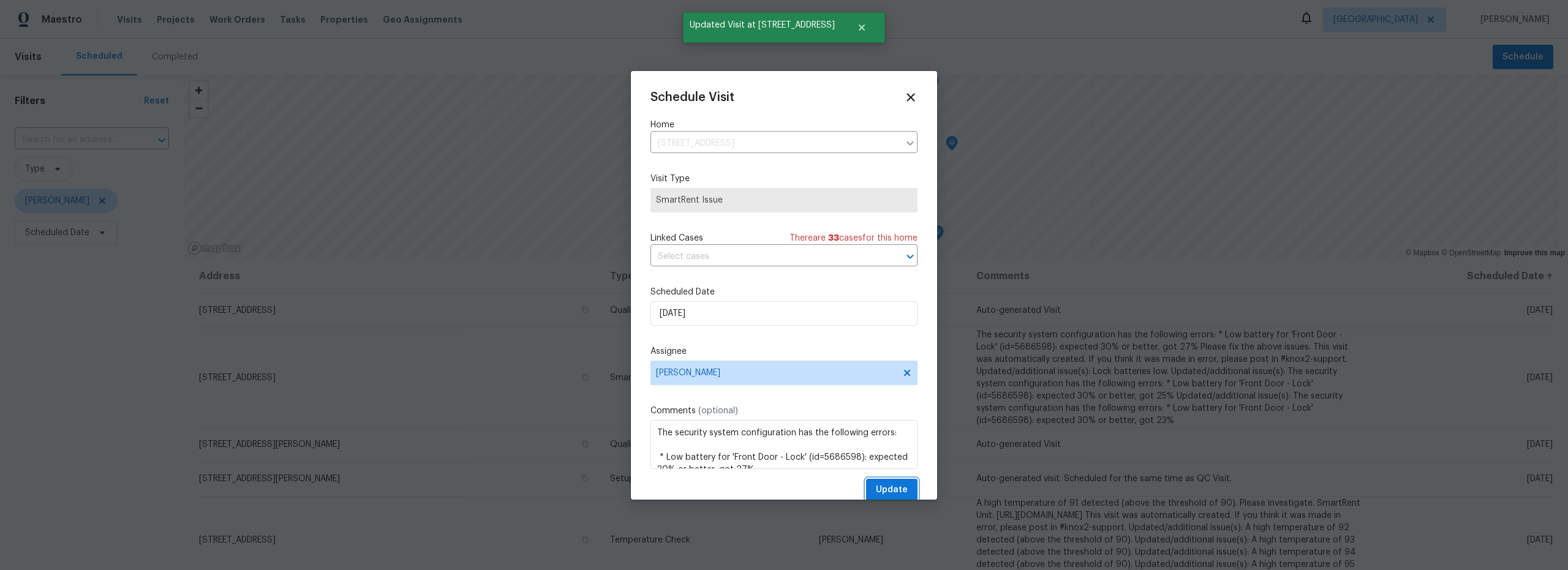
click at [886, 486] on span "Update" at bounding box center [892, 491] width 32 height 15
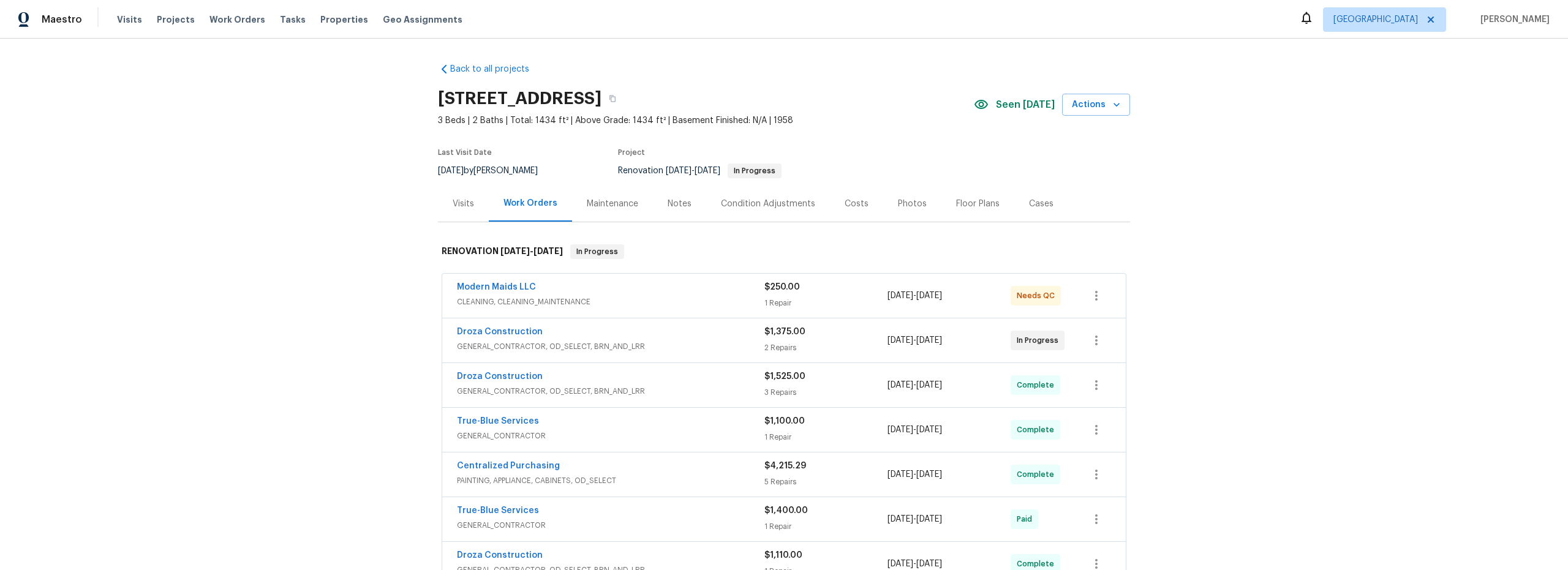
click at [694, 303] on span "CLEANING, CLEANING_MAINTENANCE" at bounding box center [611, 302] width 308 height 12
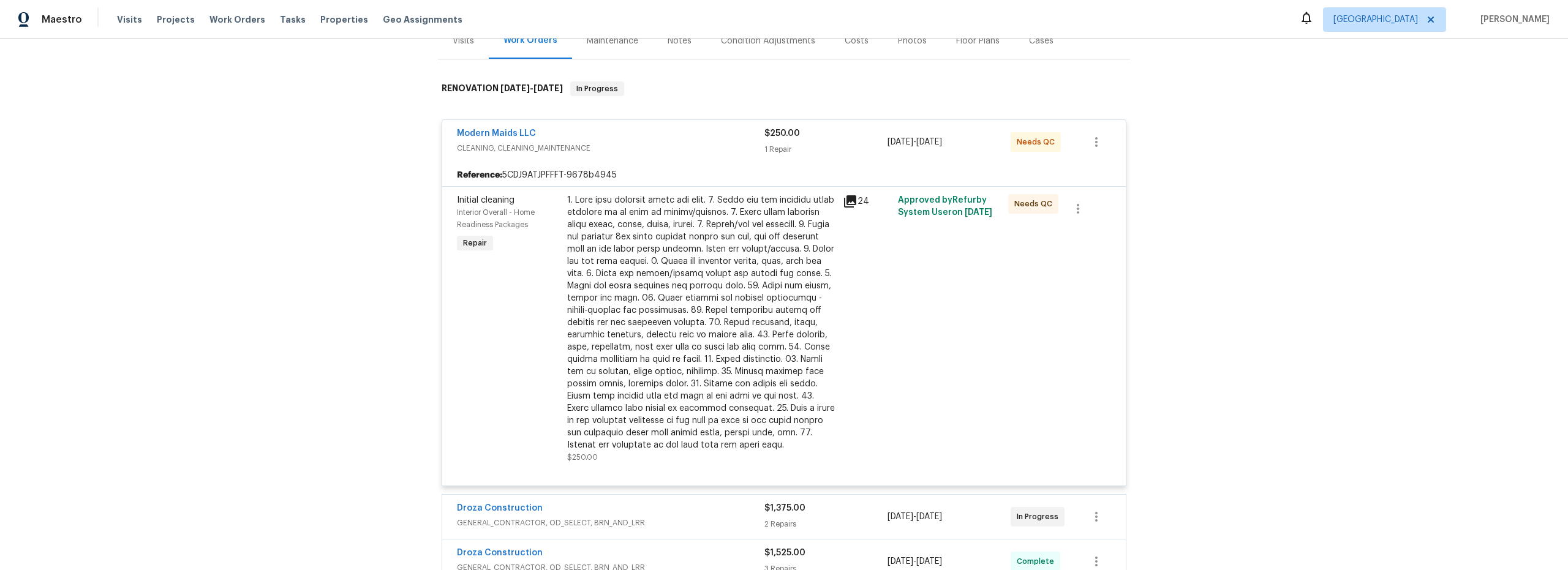
scroll to position [225, 0]
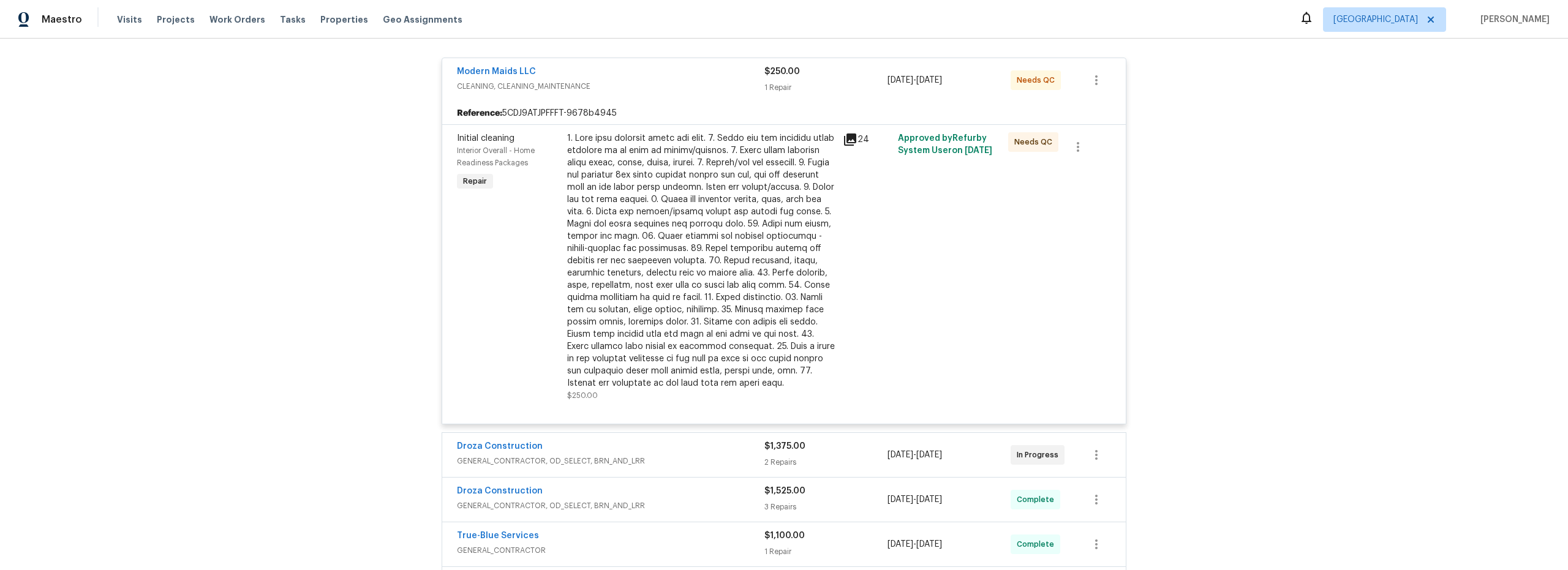
click at [731, 333] on div at bounding box center [701, 261] width 268 height 258
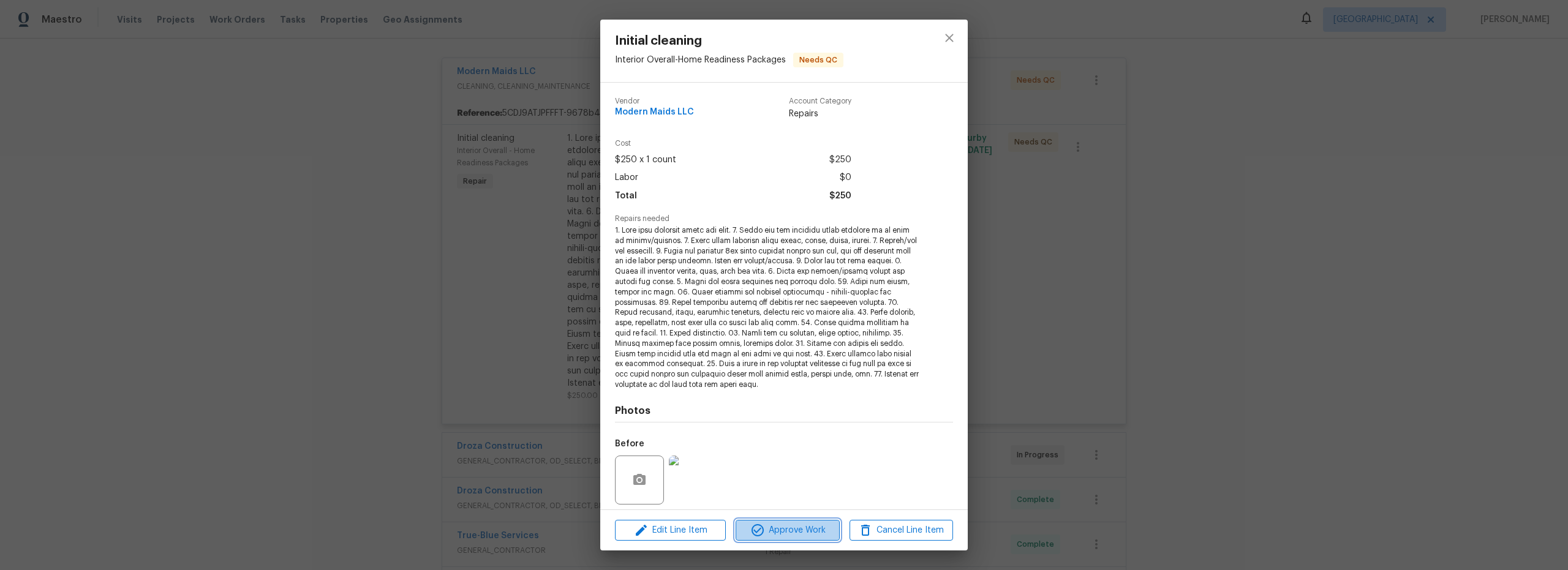
click at [786, 534] on span "Approve Work" at bounding box center [787, 531] width 96 height 15
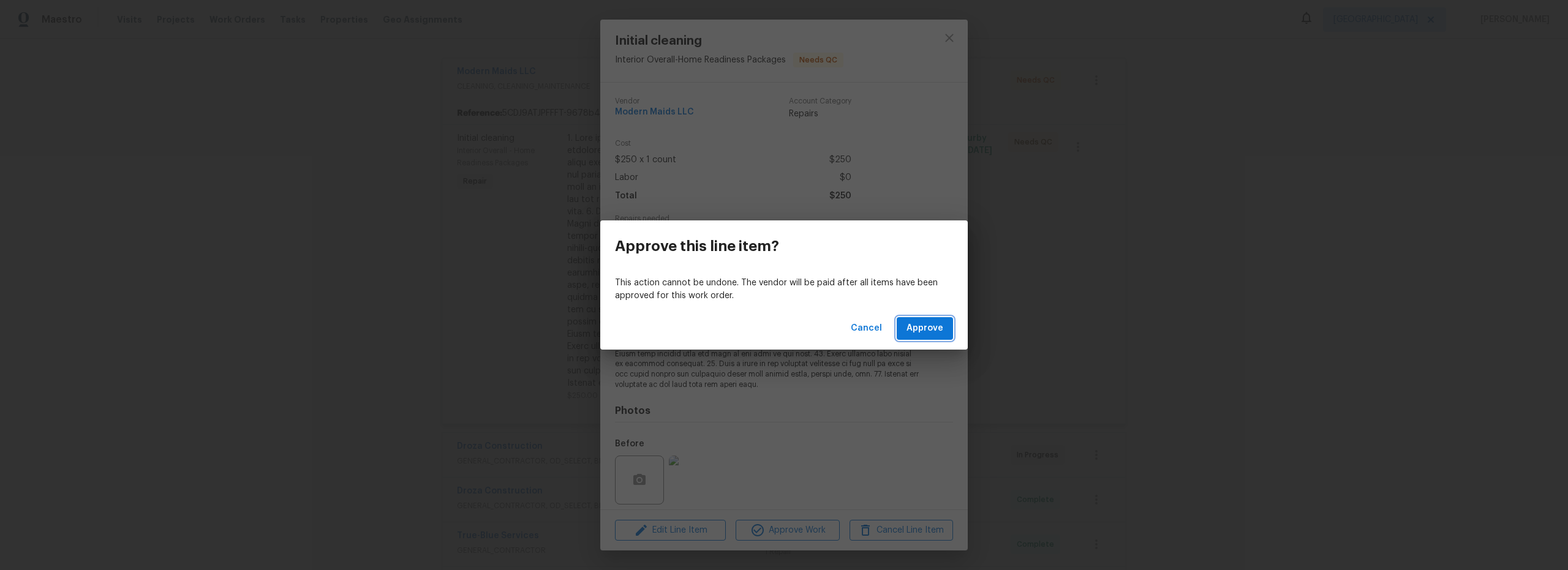
click at [925, 325] on span "Approve" at bounding box center [925, 328] width 37 height 15
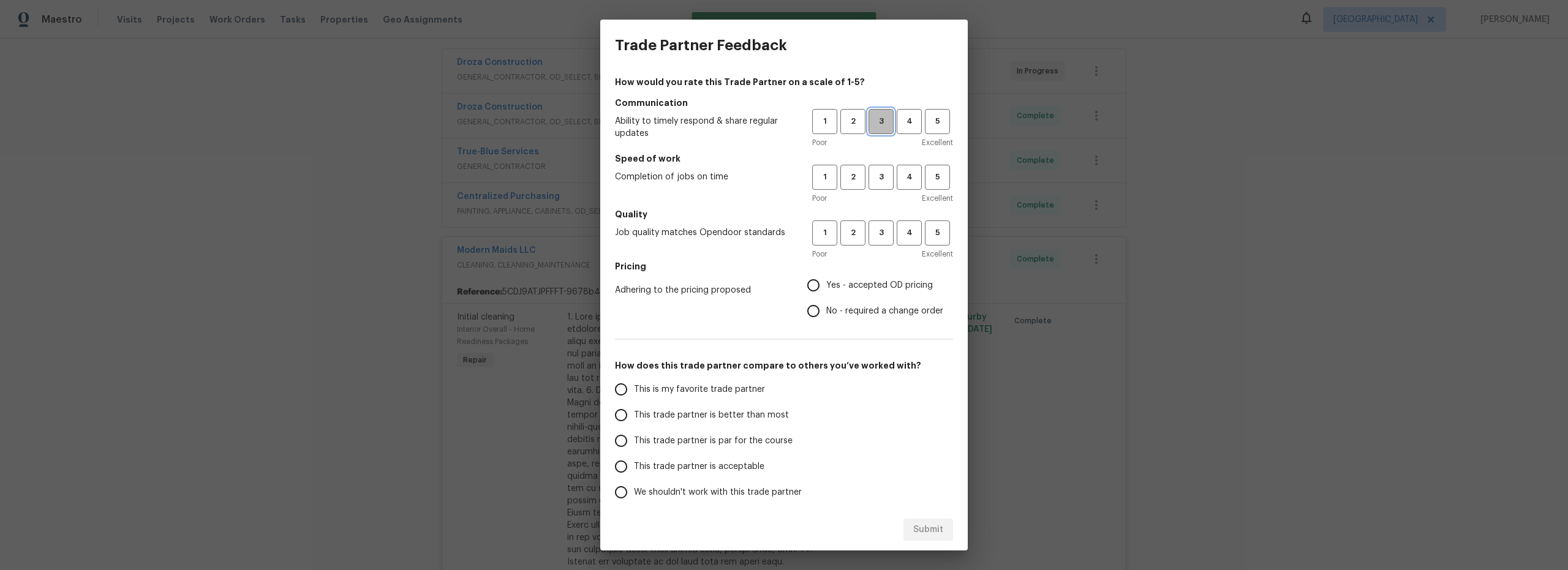
click at [870, 120] on span "3" at bounding box center [882, 121] width 23 height 14
click at [870, 183] on span "3" at bounding box center [882, 177] width 23 height 14
click at [875, 232] on span "3" at bounding box center [882, 233] width 23 height 14
click at [811, 286] on input "Yes - accepted OD pricing" at bounding box center [814, 286] width 26 height 26
radio input "true"
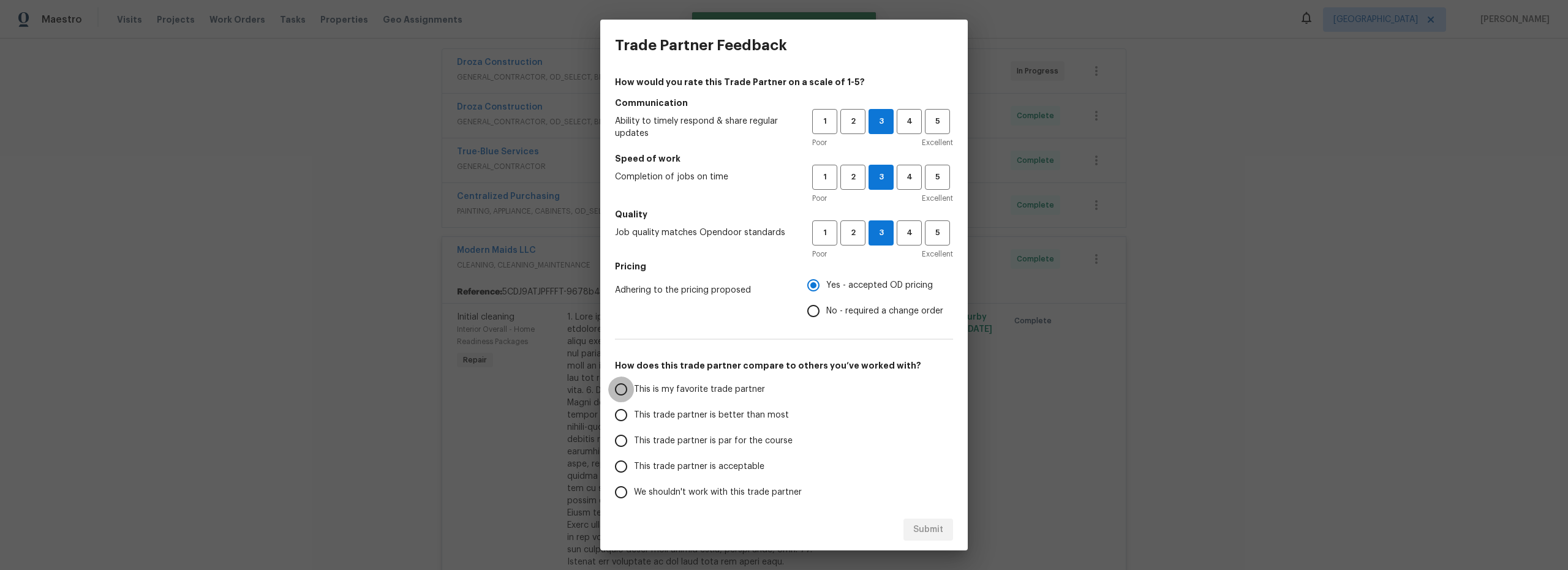
click at [634, 392] on label "This is my favorite trade partner" at bounding box center [705, 389] width 194 height 26
click at [634, 392] on input "This is my favorite trade partner" at bounding box center [621, 389] width 26 height 26
click at [926, 527] on span "Submit" at bounding box center [928, 530] width 30 height 15
radio input "true"
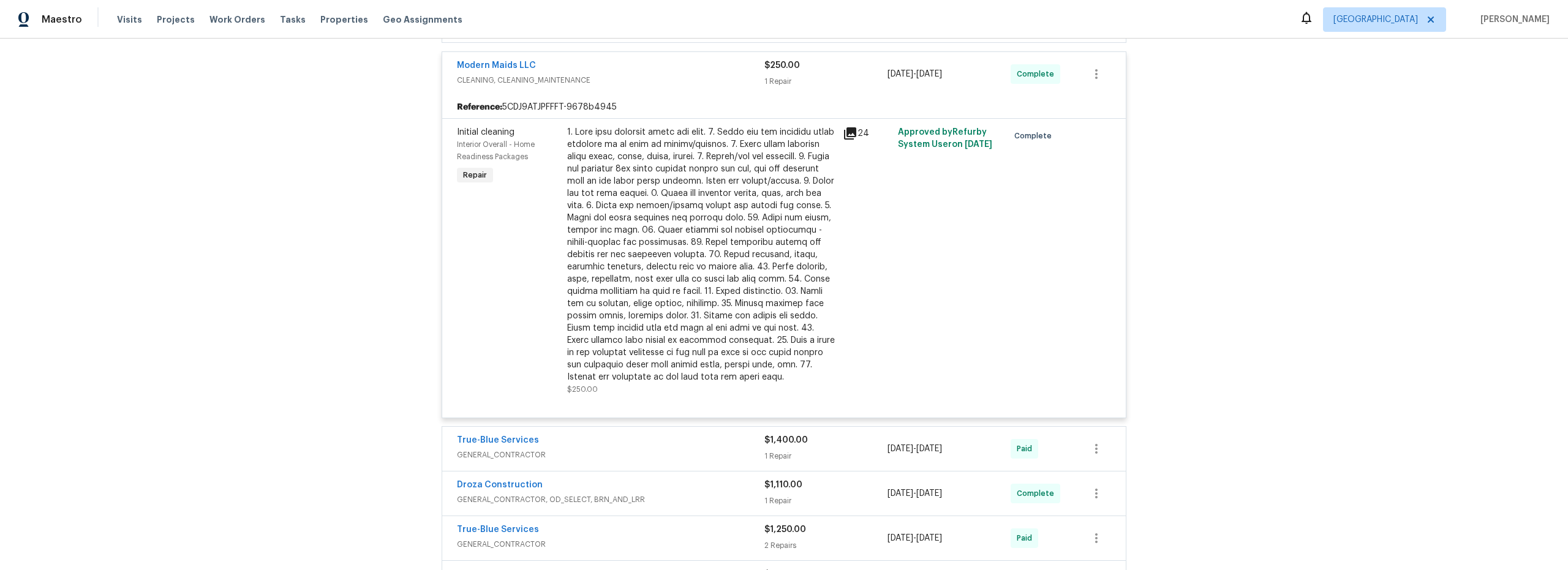
scroll to position [21, 0]
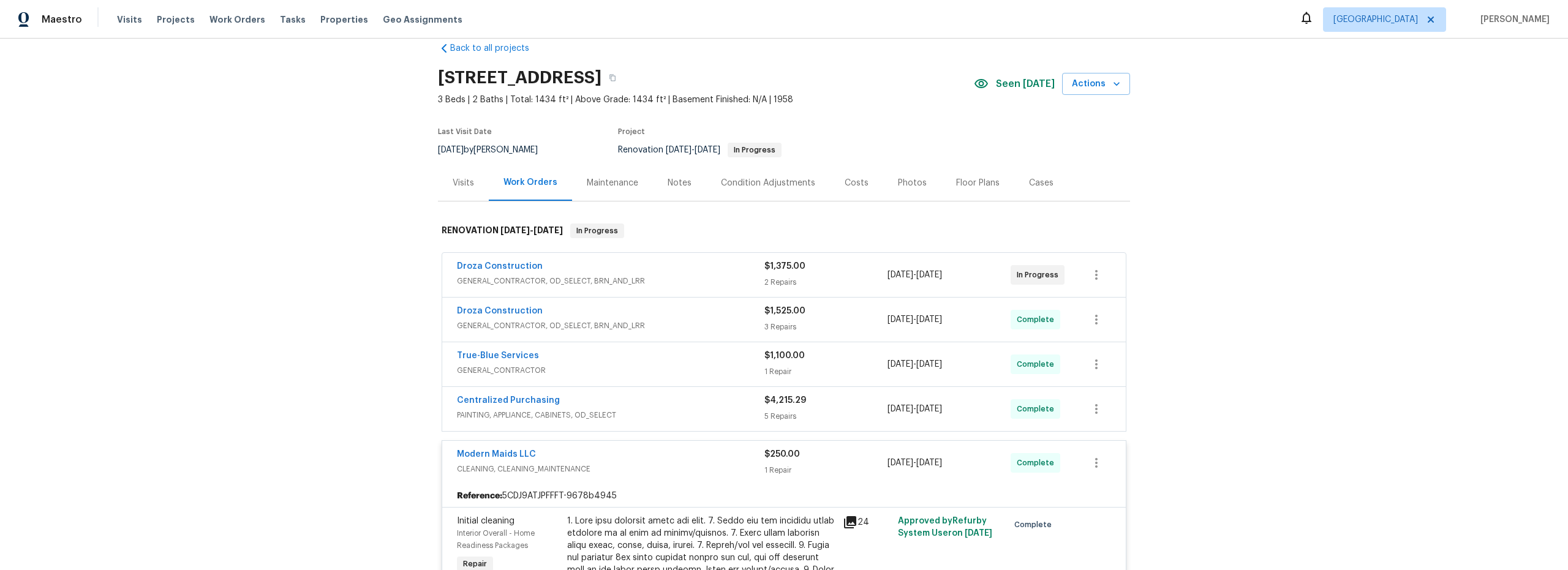
click at [853, 184] on div "Costs" at bounding box center [856, 183] width 24 height 12
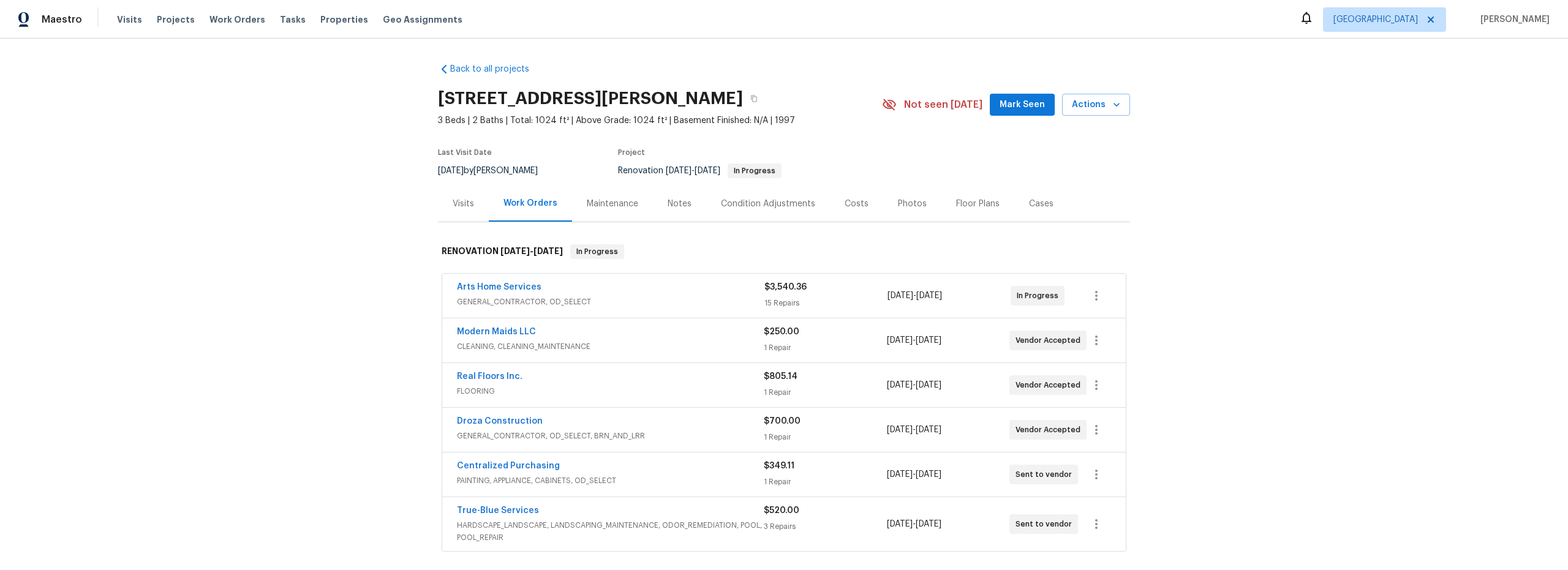
scroll to position [2, 0]
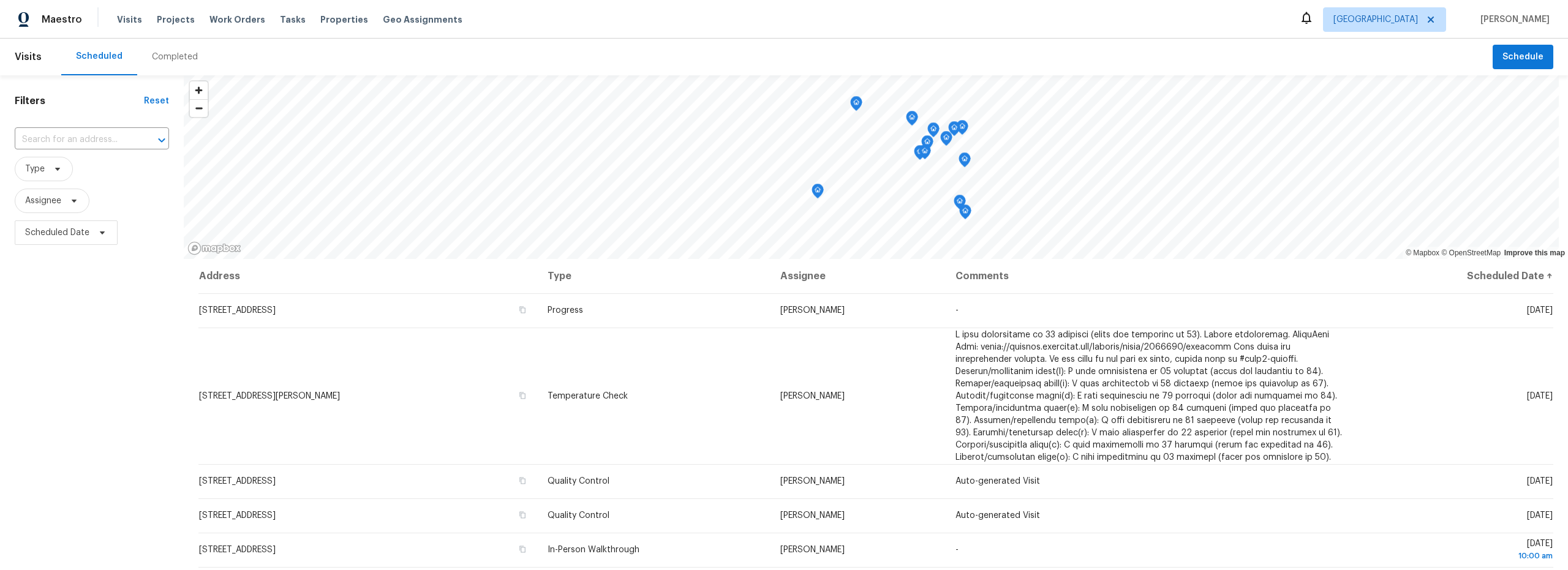
click at [186, 59] on div "Completed" at bounding box center [174, 57] width 46 height 12
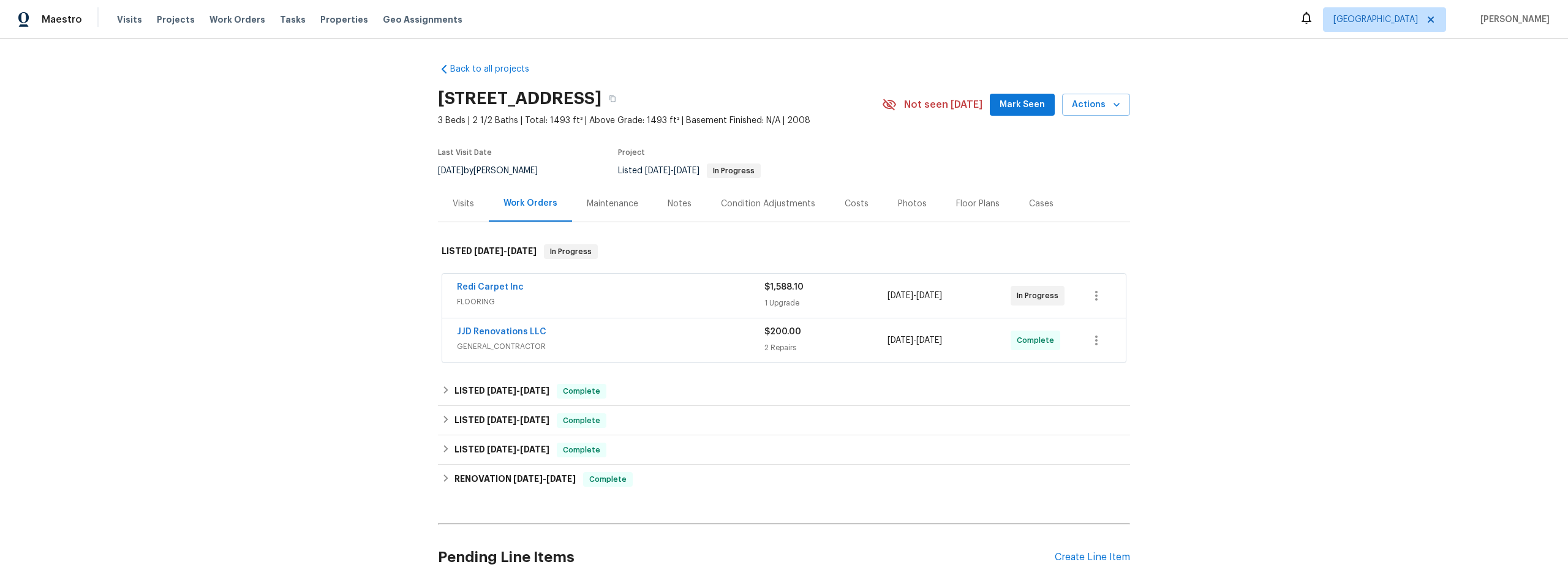
click at [678, 339] on div "JJD Renovations LLC" at bounding box center [611, 333] width 308 height 14
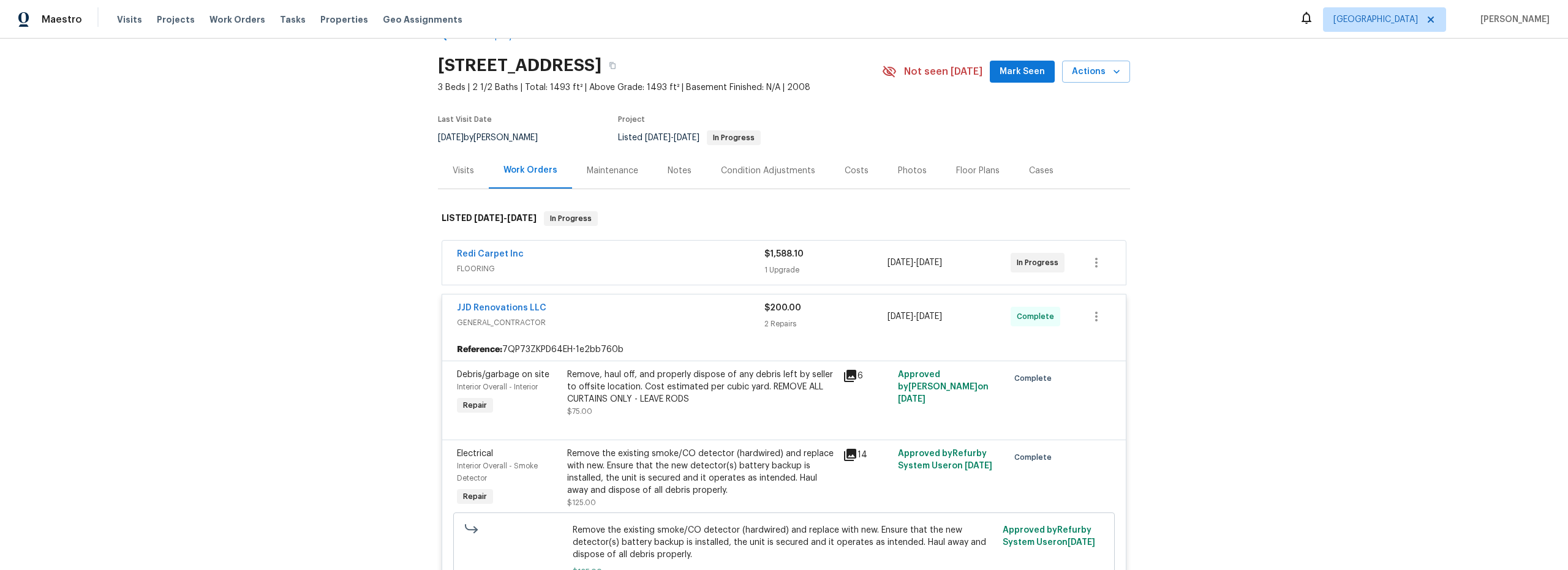
scroll to position [14, 0]
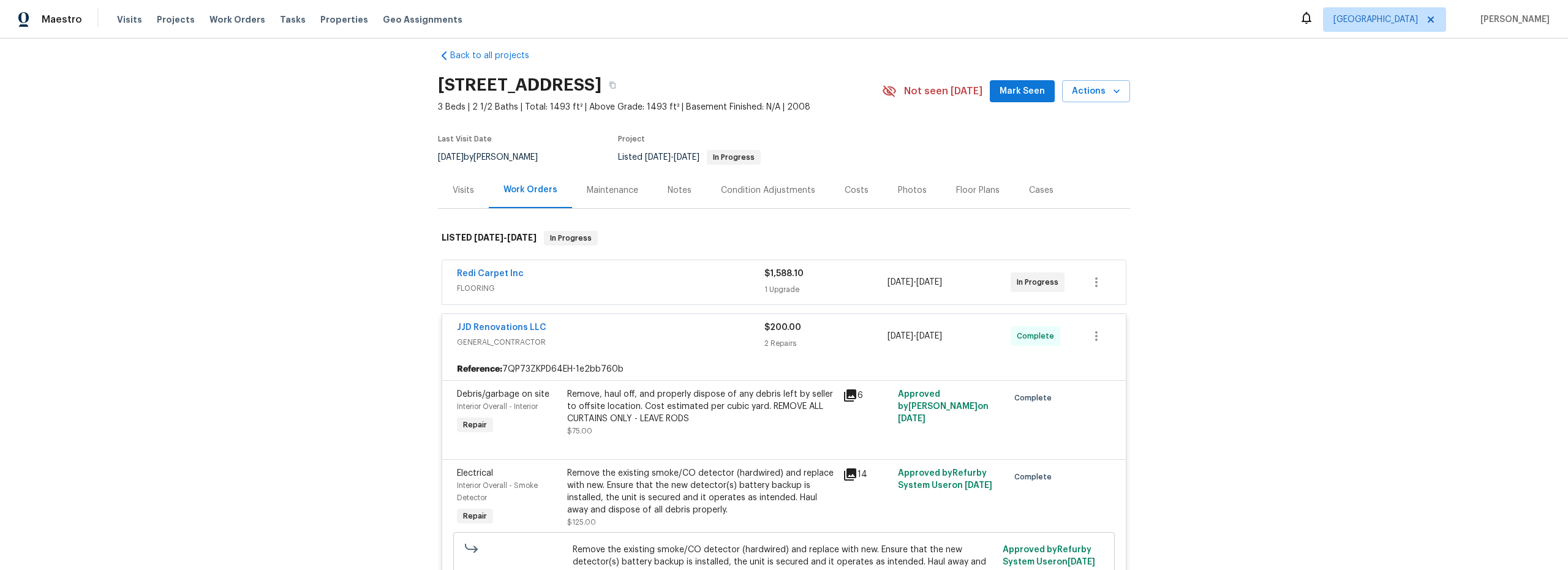
click at [677, 192] on div "Notes" at bounding box center [679, 191] width 24 height 12
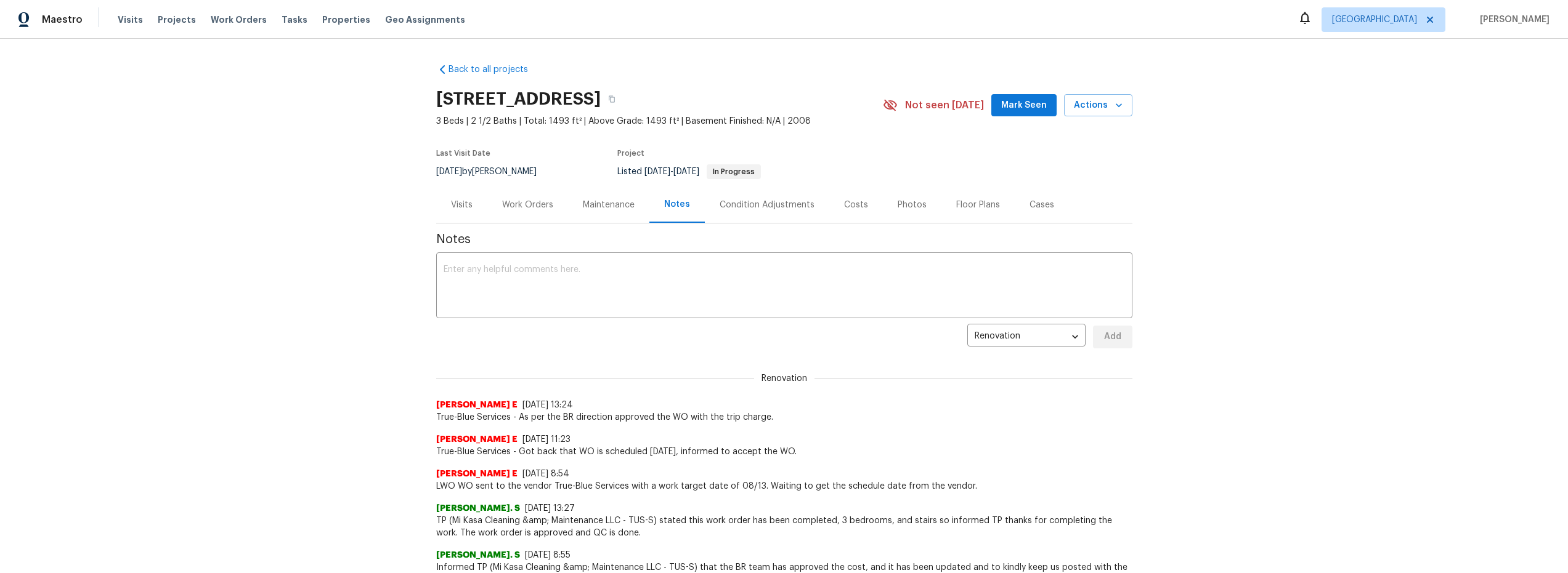
click at [526, 202] on div "Work Orders" at bounding box center [527, 205] width 51 height 12
